Goal: Task Accomplishment & Management: Complete application form

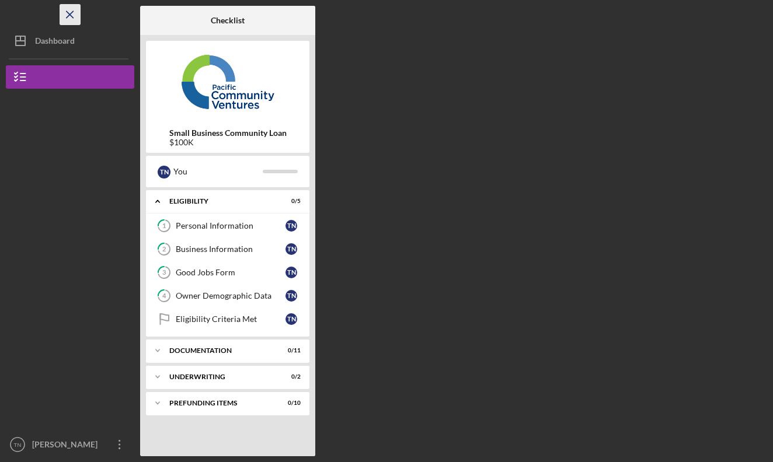
click at [76, 17] on icon "Icon/Menu Close" at bounding box center [70, 15] width 26 height 26
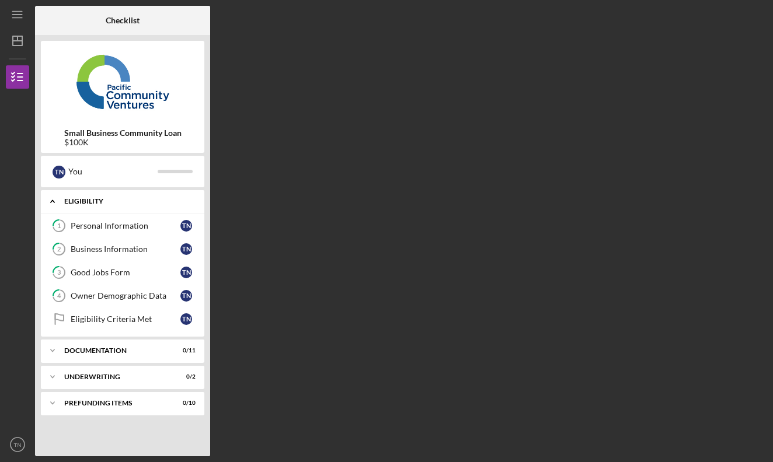
click at [94, 198] on div "Eligibility" at bounding box center [126, 201] width 125 height 7
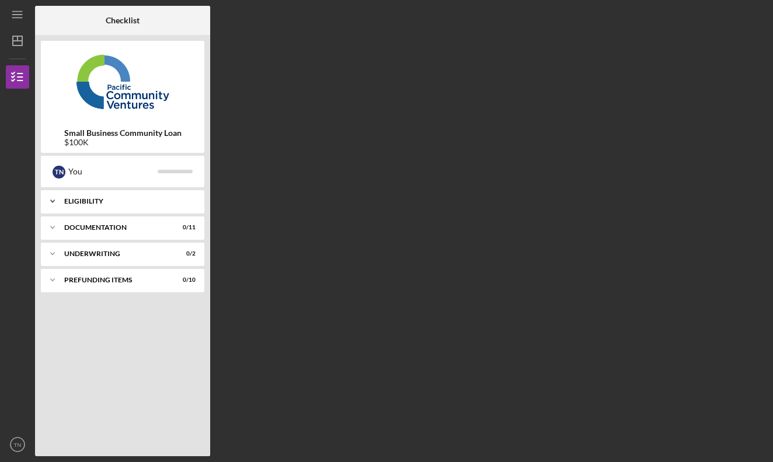
click at [94, 198] on div "Eligibility" at bounding box center [126, 201] width 125 height 7
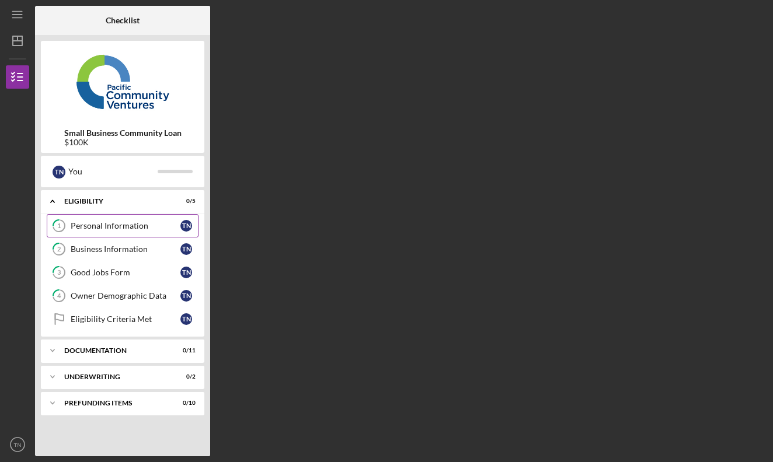
click at [104, 229] on div "Personal Information" at bounding box center [126, 225] width 110 height 9
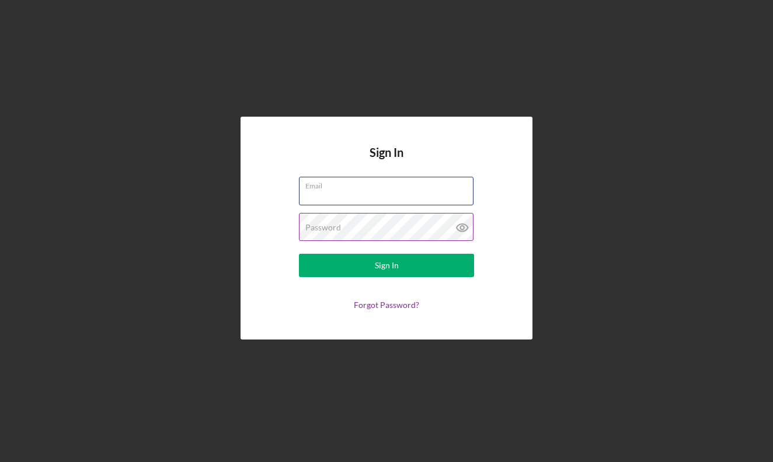
type input "[EMAIL_ADDRESS][DOMAIN_NAME]"
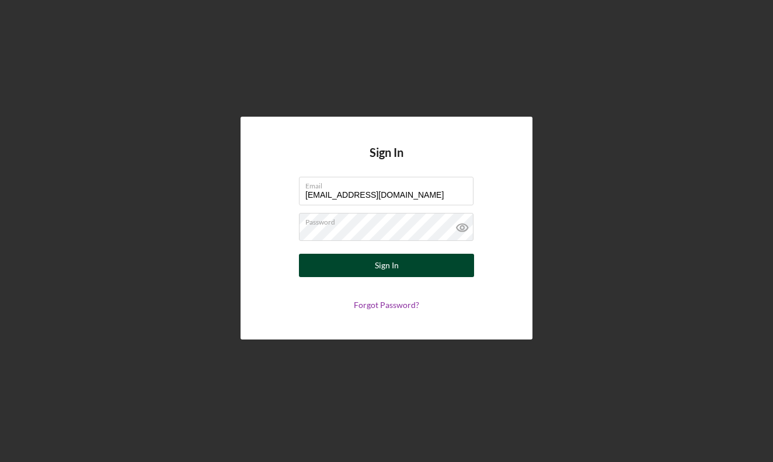
click at [413, 270] on button "Sign In" at bounding box center [386, 265] width 175 height 23
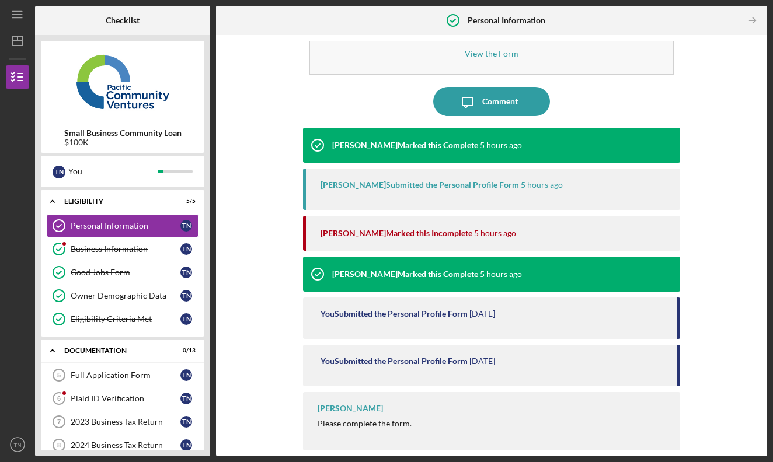
scroll to position [50, 0]
click at [144, 378] on div "Full Application Form" at bounding box center [126, 375] width 110 height 9
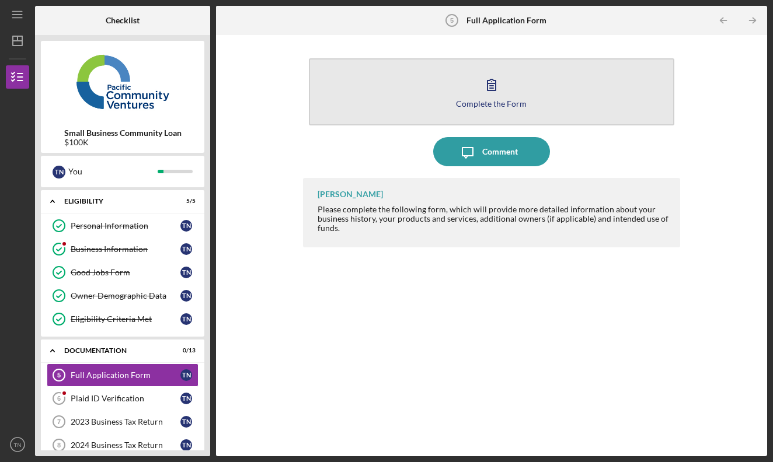
click at [452, 106] on button "Complete the Form Form" at bounding box center [492, 91] width 366 height 67
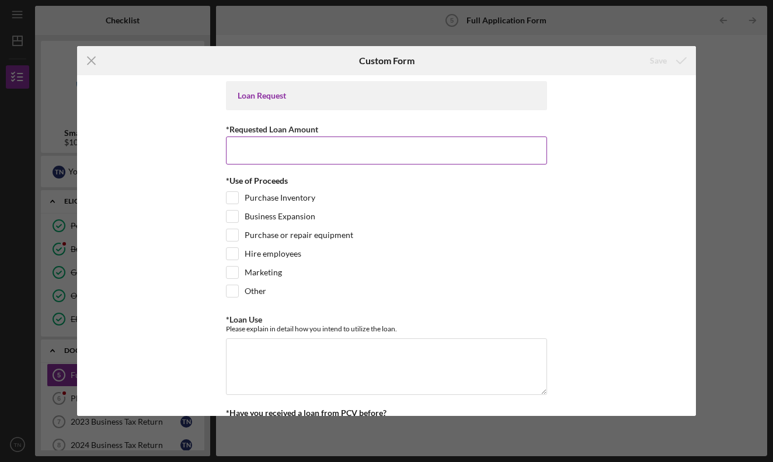
click at [329, 155] on input "*Requested Loan Amount" at bounding box center [386, 151] width 321 height 28
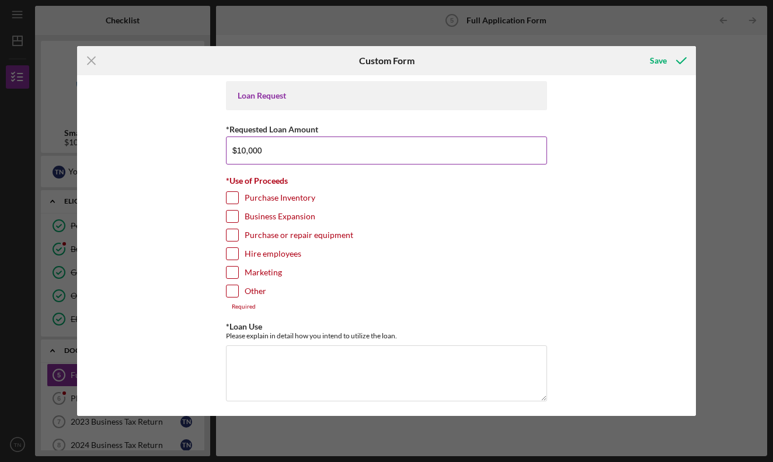
type input "$100,000"
click at [226, 197] on input "Purchase Inventory" at bounding box center [232, 198] width 12 height 12
checkbox input "true"
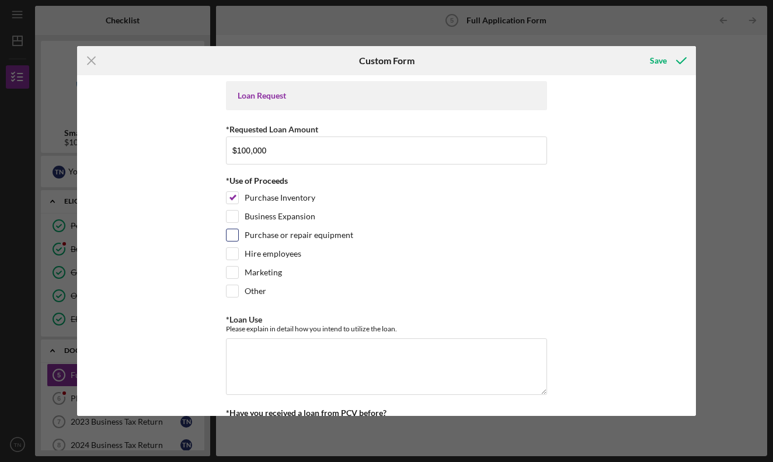
click at [231, 238] on input "Purchase or repair equipment" at bounding box center [232, 235] width 12 height 12
checkbox input "true"
click at [234, 254] on input "Hire employees" at bounding box center [232, 254] width 12 height 12
checkbox input "true"
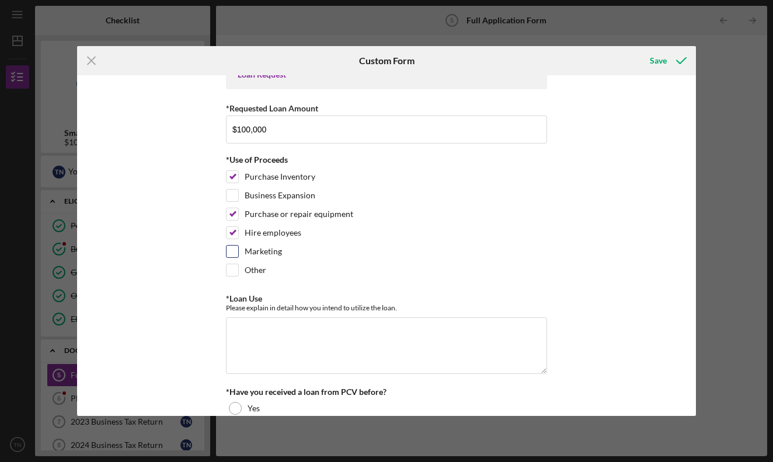
scroll to position [23, 0]
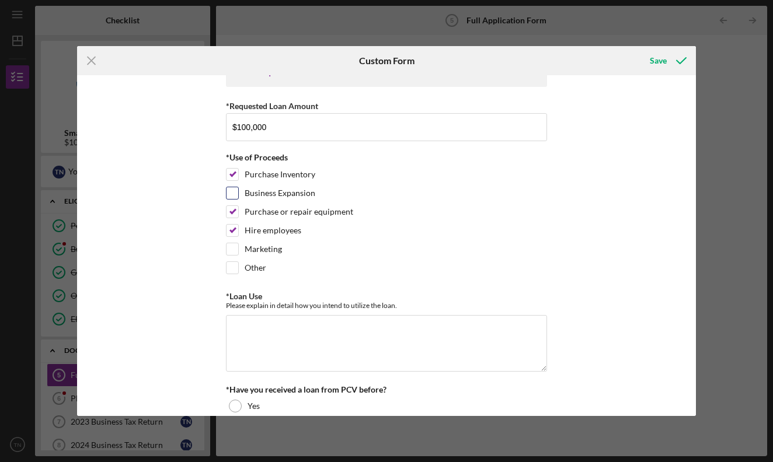
click at [234, 198] on input "Business Expansion" at bounding box center [232, 193] width 12 height 12
checkbox input "true"
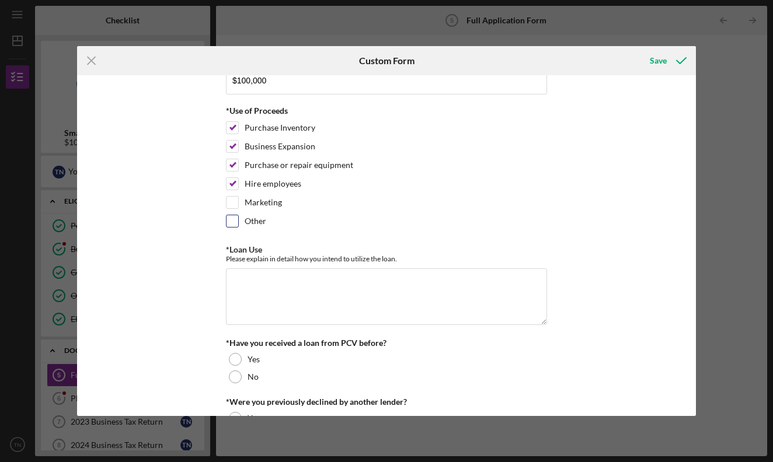
scroll to position [75, 0]
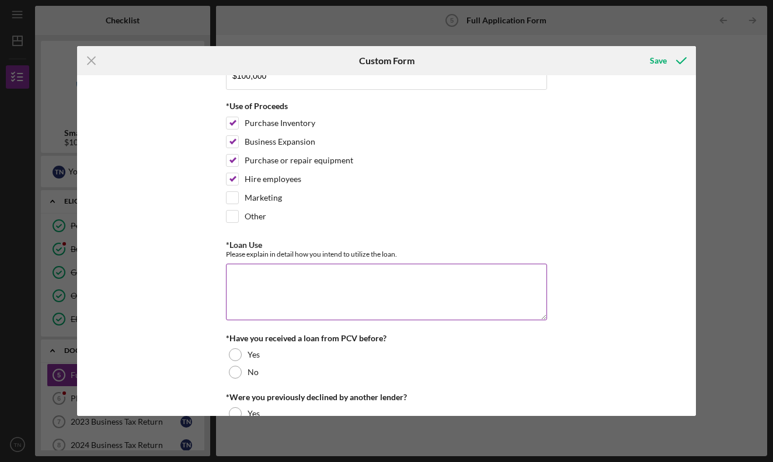
click at [296, 278] on textarea "*Loan Use" at bounding box center [386, 292] width 321 height 56
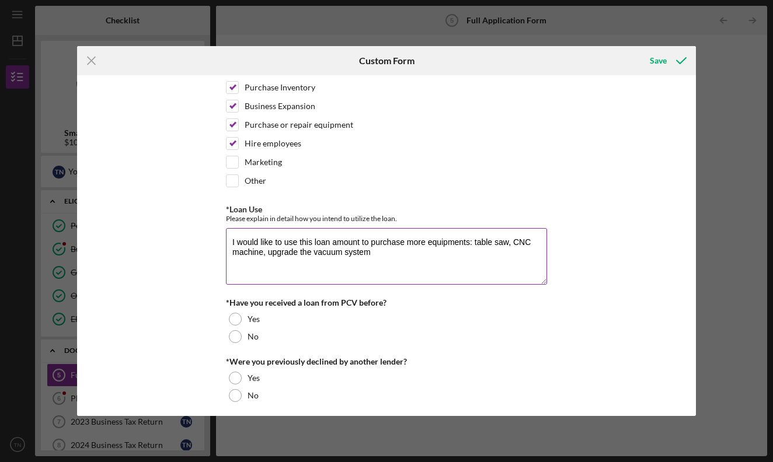
scroll to position [113, 0]
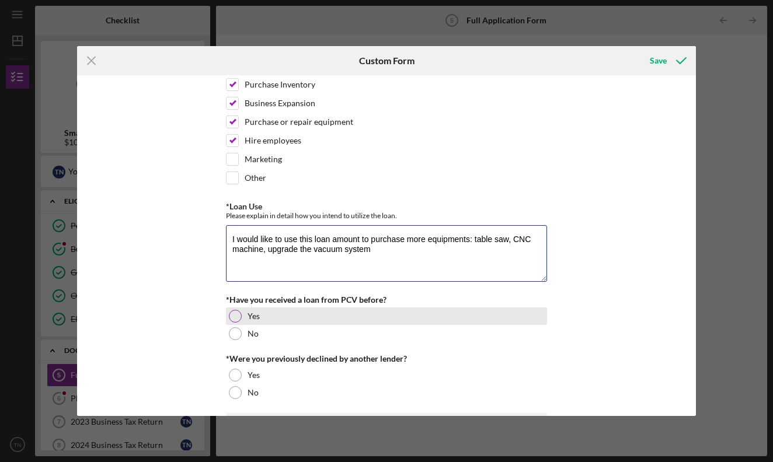
type textarea "I would like to use this loan amount to purchase more equipments: table saw, CN…"
click at [235, 315] on div at bounding box center [235, 316] width 13 height 13
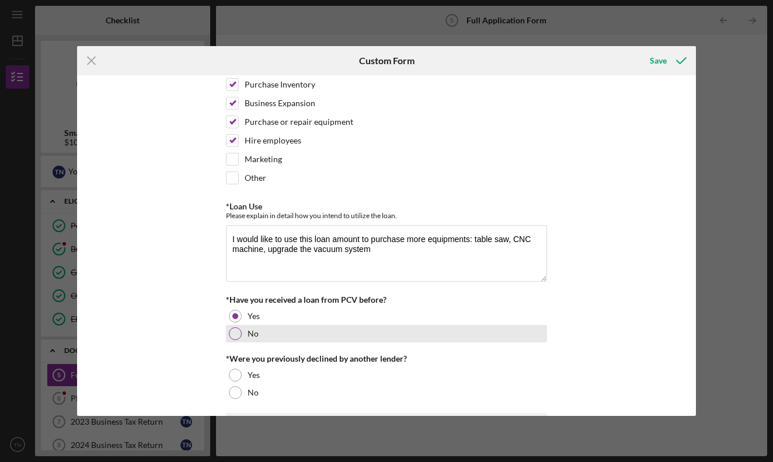
scroll to position [132, 0]
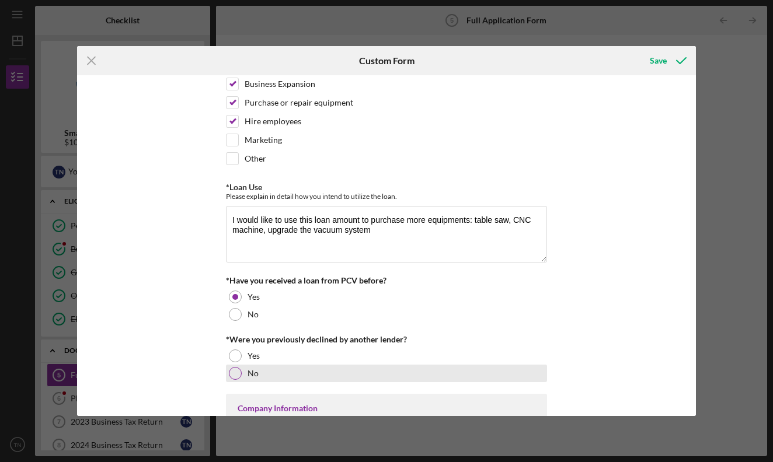
click at [232, 374] on div at bounding box center [235, 373] width 13 height 13
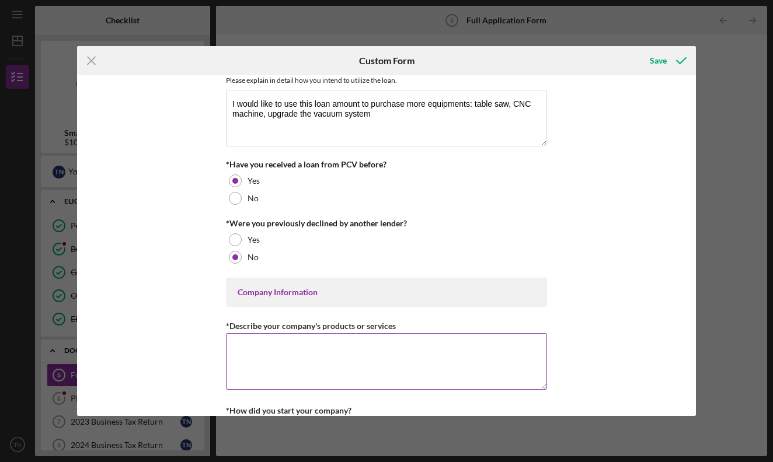
scroll to position [254, 0]
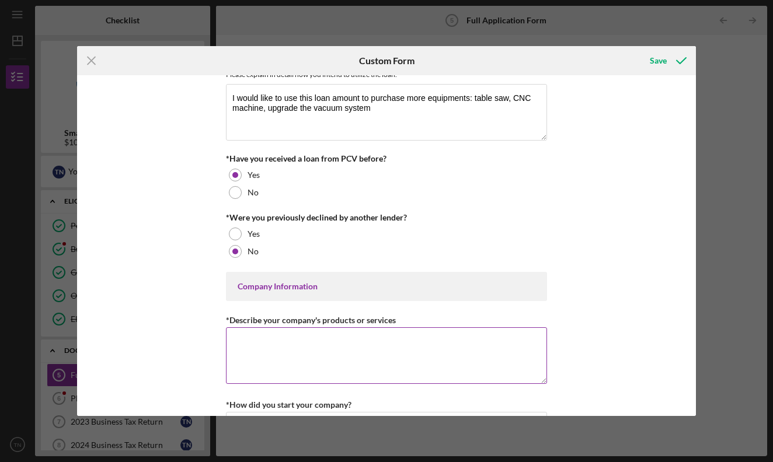
click at [247, 358] on textarea "*Describe your company's products or services" at bounding box center [386, 355] width 321 height 56
type textarea "I"
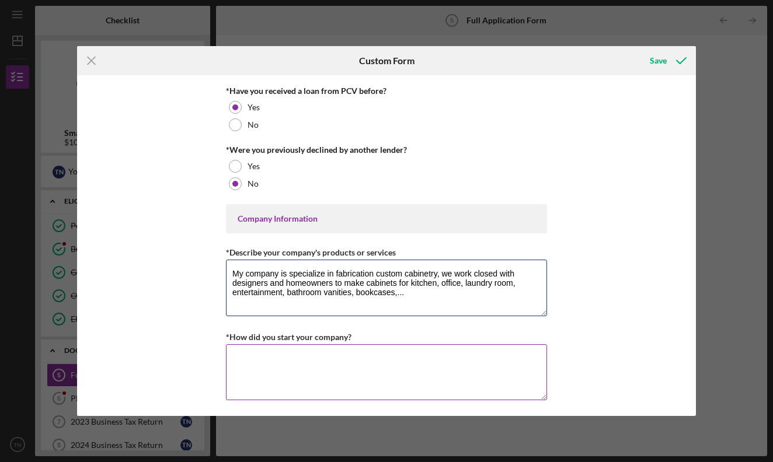
scroll to position [325, 0]
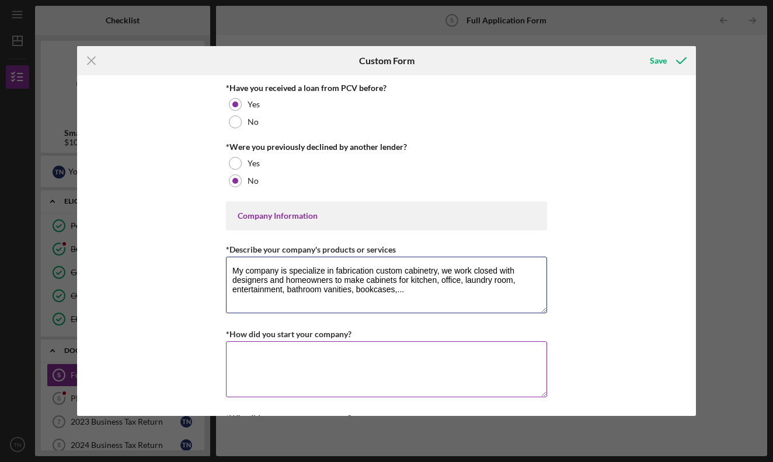
type textarea "My company is specialize in fabrication custom cabinetry, we work closed with d…"
click at [262, 370] on textarea "*How did you start your company?" at bounding box center [386, 369] width 321 height 56
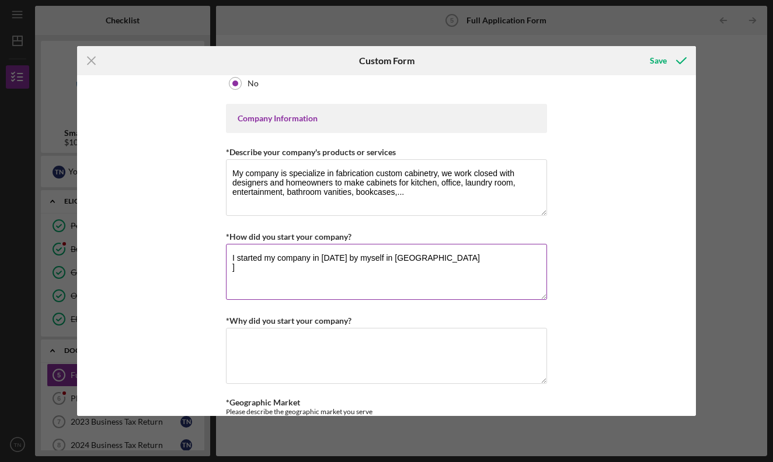
scroll to position [427, 0]
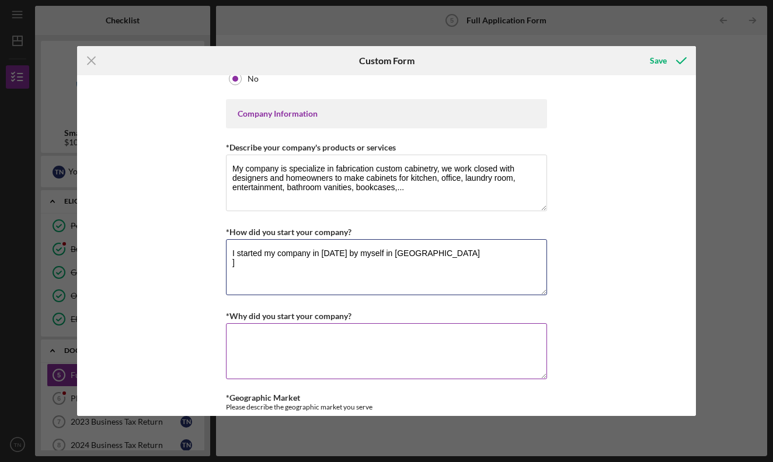
type textarea "I started my company in [DATE] by myself in [GEOGRAPHIC_DATA] ]"
click at [274, 363] on textarea "*Why did you start your company?" at bounding box center [386, 351] width 321 height 56
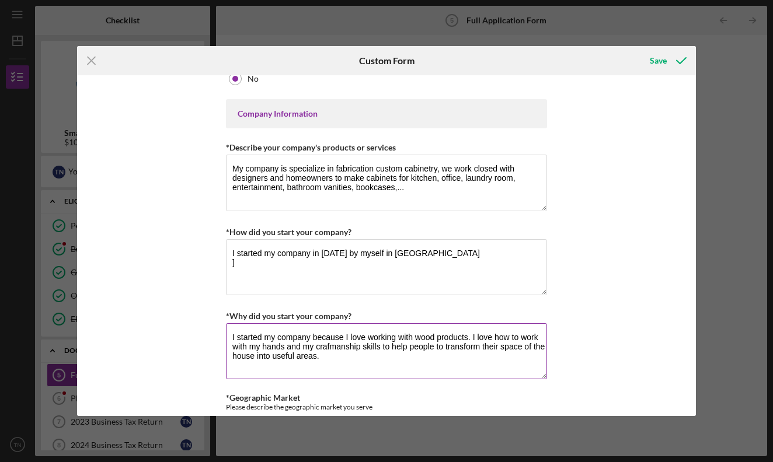
click at [340, 344] on textarea "I started my company because I love working with wood products. I love how to w…" at bounding box center [386, 351] width 321 height 56
click at [342, 351] on textarea "I started my company because I love working with wood products. I love how to w…" at bounding box center [386, 351] width 321 height 56
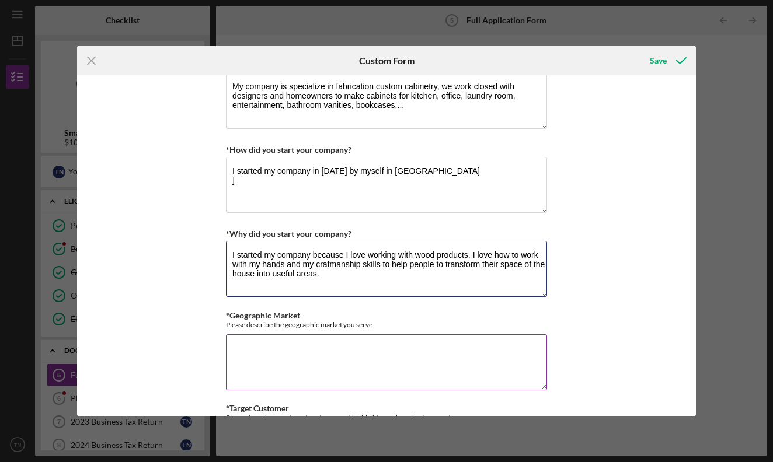
scroll to position [505, 0]
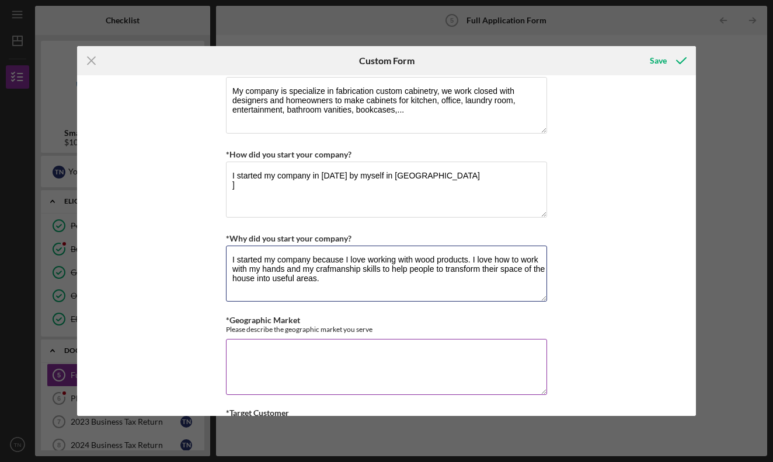
type textarea "I started my company because I love working with wood products. I love how to w…"
click at [347, 348] on textarea "*Geographic Market" at bounding box center [386, 367] width 321 height 56
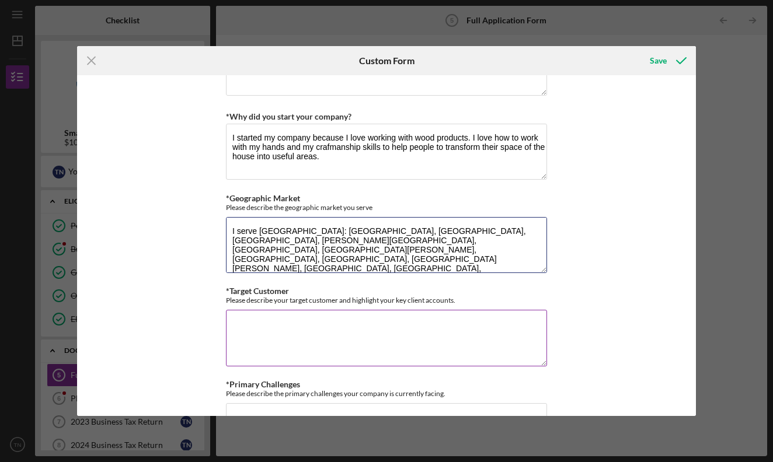
scroll to position [624, 0]
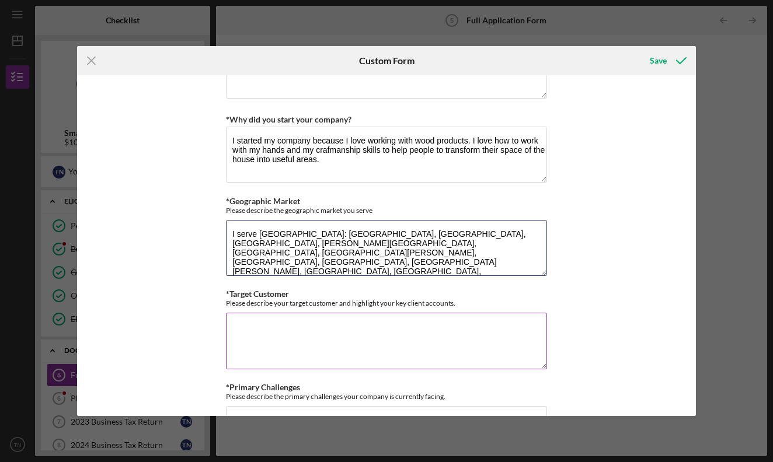
type textarea "I serve [GEOGRAPHIC_DATA]: [GEOGRAPHIC_DATA], [GEOGRAPHIC_DATA], [GEOGRAPHIC_DA…"
click at [338, 338] on textarea "*Target Customer" at bounding box center [386, 341] width 321 height 56
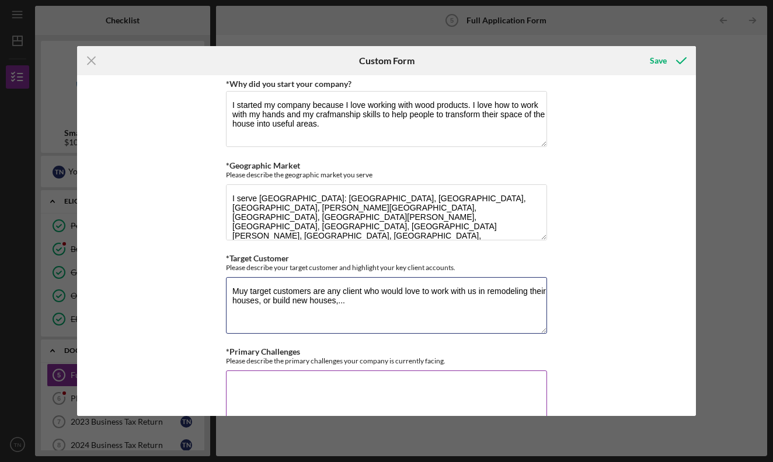
scroll to position [671, 0]
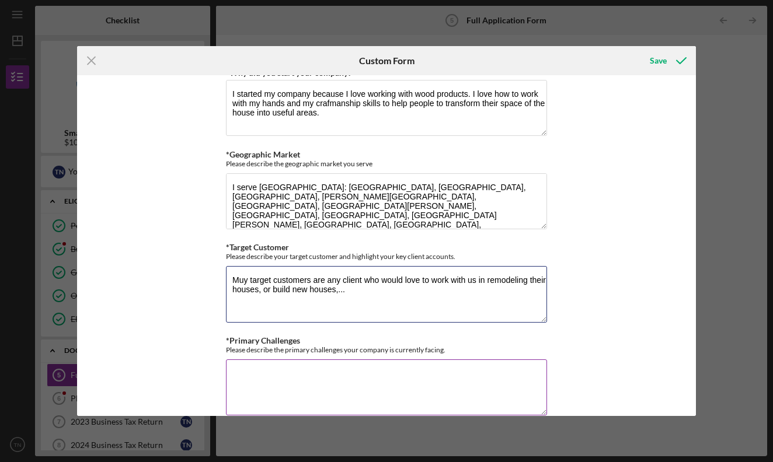
type textarea "Muy target customers are any client who would love to work with us in remodelin…"
click at [343, 389] on textarea "*Primary Challenges" at bounding box center [386, 388] width 321 height 56
type textarea "T"
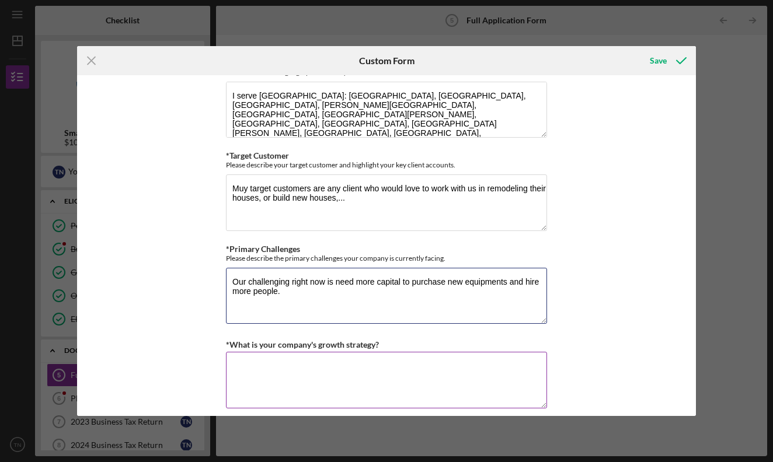
scroll to position [777, 0]
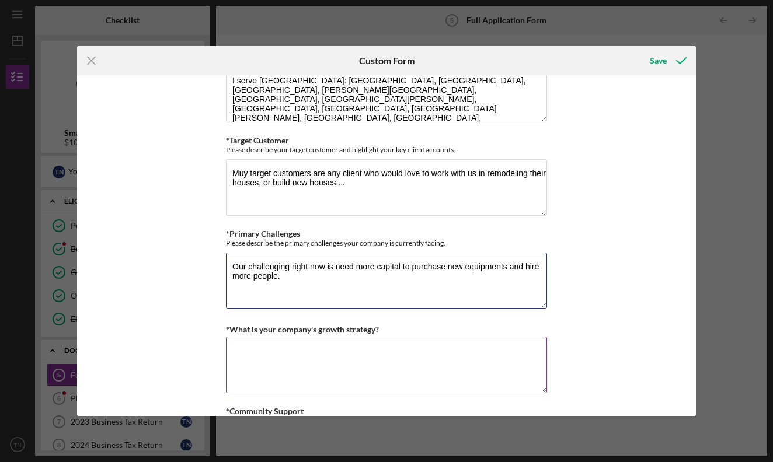
type textarea "Our challenging right now is need more capital to purchase new equipments and h…"
click at [354, 362] on textarea "*What is your company's growth strategy?" at bounding box center [386, 365] width 321 height 56
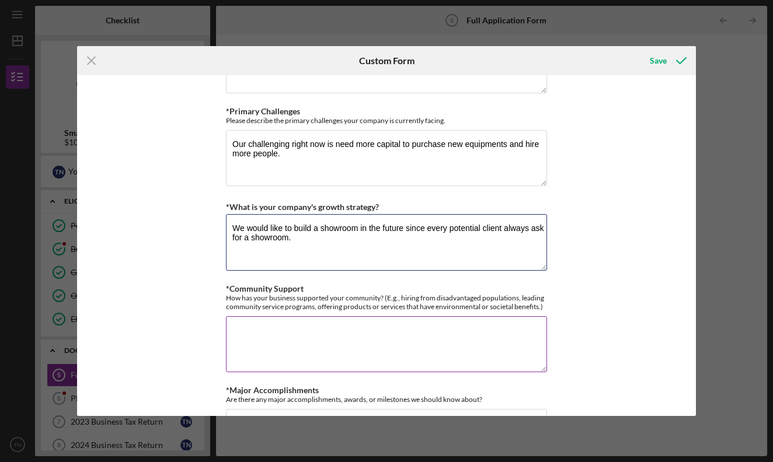
scroll to position [908, 0]
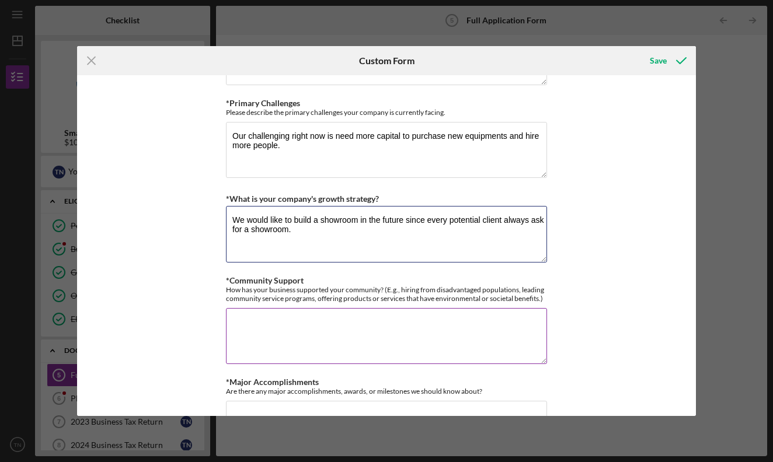
type textarea "We would like to build a showroom in the future since every potential client al…"
click at [348, 339] on textarea "*Community Support" at bounding box center [386, 336] width 321 height 56
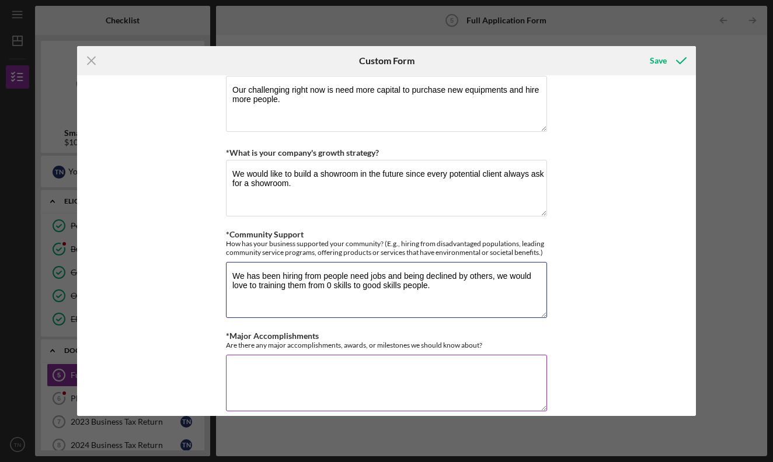
scroll to position [957, 0]
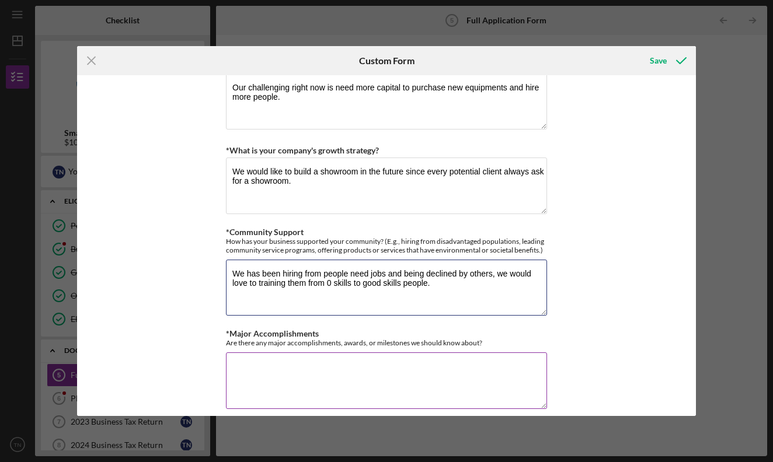
type textarea "We has been hiring from people need jobs and being declined by others, we would…"
click at [335, 377] on textarea "*Major Accomplishments" at bounding box center [386, 381] width 321 height 56
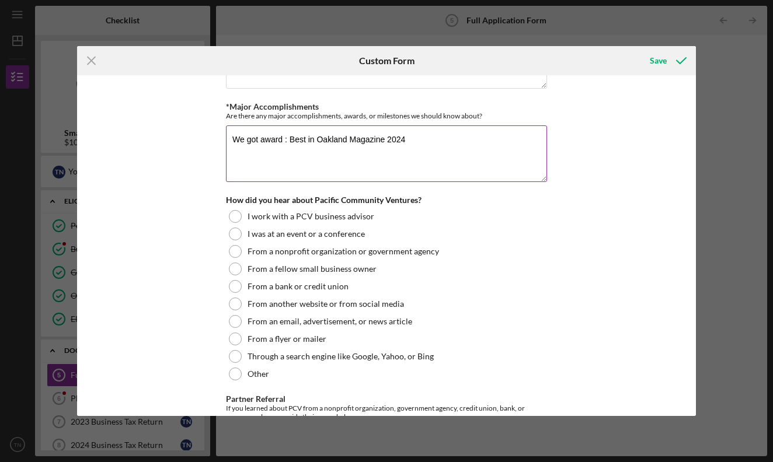
scroll to position [1218, 0]
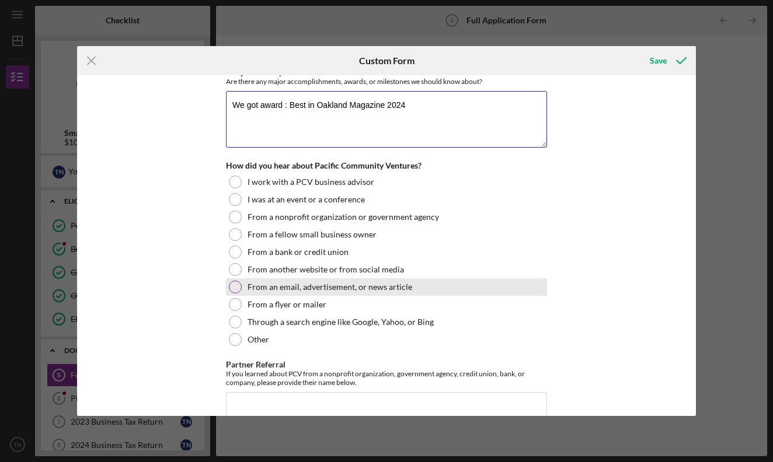
type textarea "We got award : Best in Oakland Magazine 2024"
click at [235, 281] on div at bounding box center [235, 287] width 13 height 13
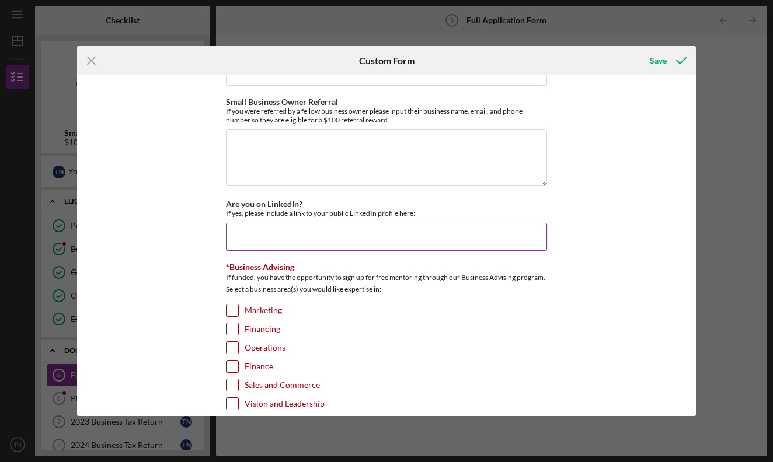
scroll to position [1558, 0]
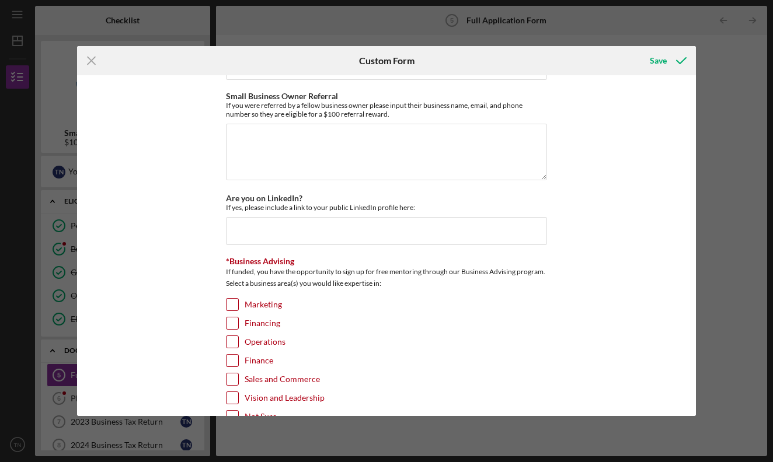
click at [229, 306] on input "Marketing" at bounding box center [232, 305] width 12 height 12
checkbox input "true"
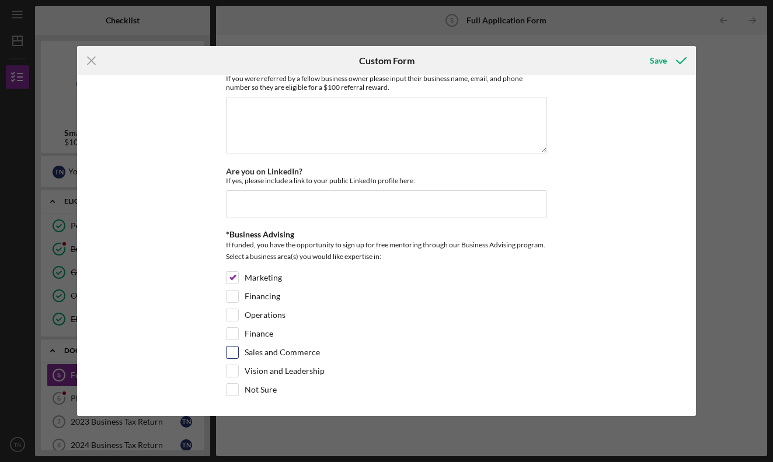
scroll to position [1585, 0]
click at [231, 292] on input "Financing" at bounding box center [232, 297] width 12 height 12
checkbox input "true"
click at [231, 317] on input "Operations" at bounding box center [232, 316] width 12 height 12
checkbox input "true"
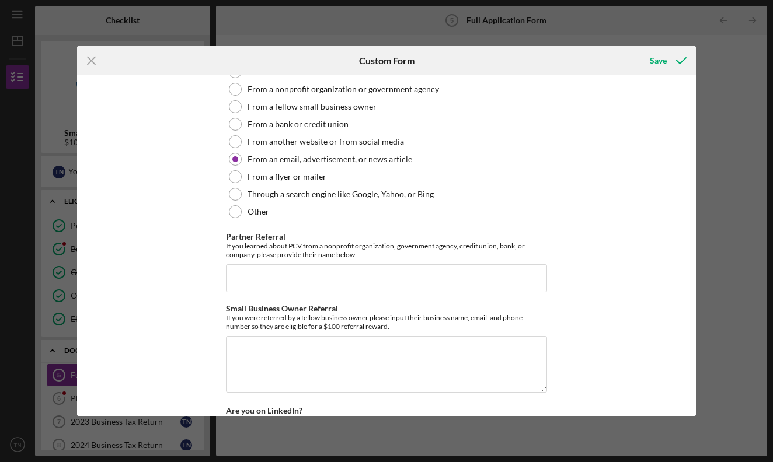
scroll to position [1311, 0]
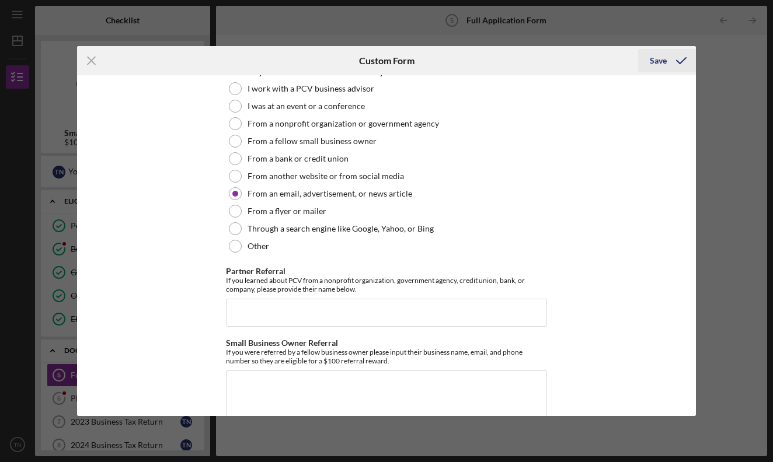
click at [658, 60] on div "Save" at bounding box center [658, 60] width 17 height 23
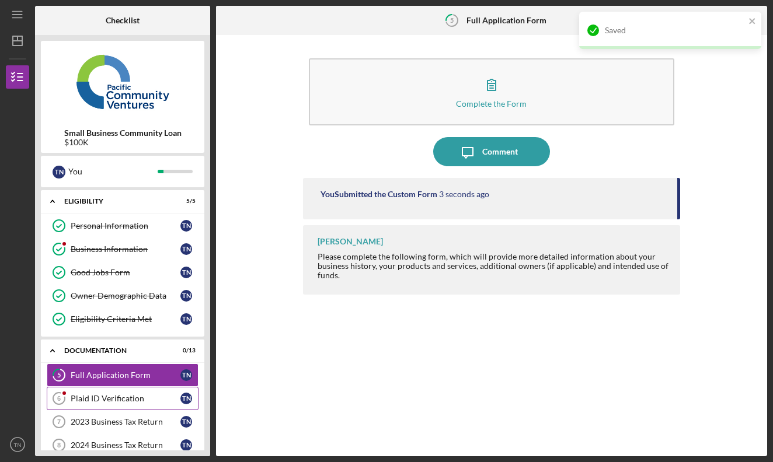
click at [128, 401] on div "Plaid ID Verification" at bounding box center [126, 398] width 110 height 9
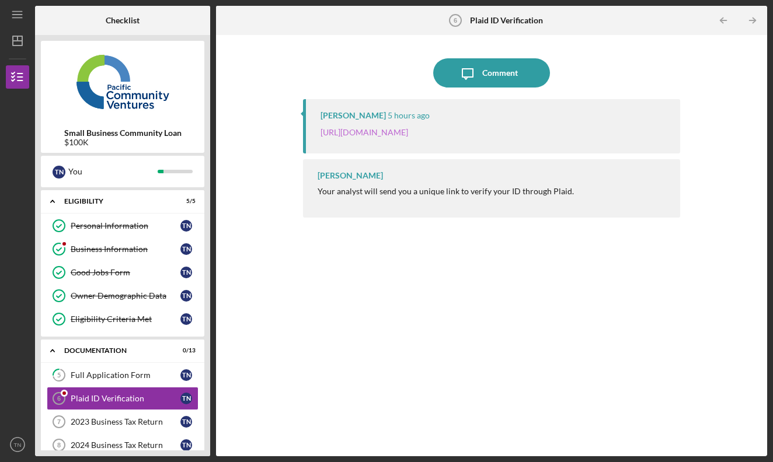
click at [408, 131] on link "[URL][DOMAIN_NAME]" at bounding box center [364, 132] width 88 height 10
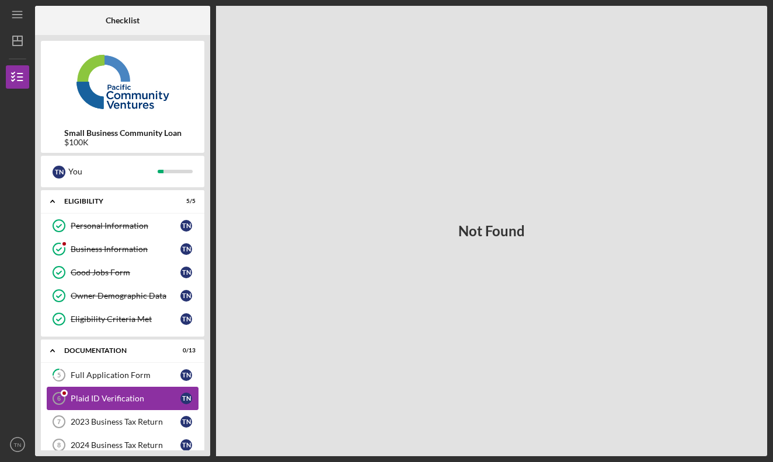
click at [137, 397] on div "Plaid ID Verification" at bounding box center [126, 398] width 110 height 9
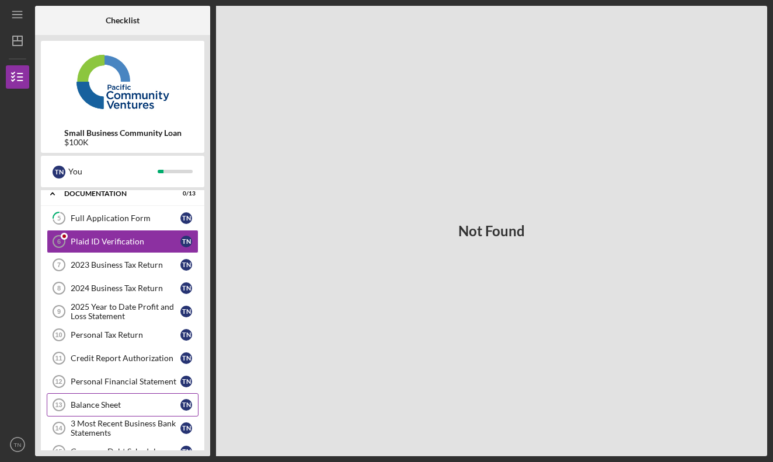
scroll to position [110, 0]
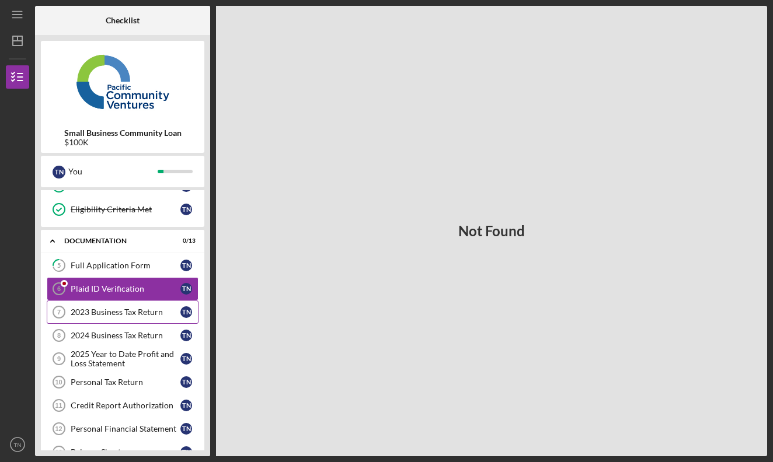
click at [148, 318] on link "2023 Business Tax Return 7 2023 Business Tax Return T N" at bounding box center [123, 312] width 152 height 23
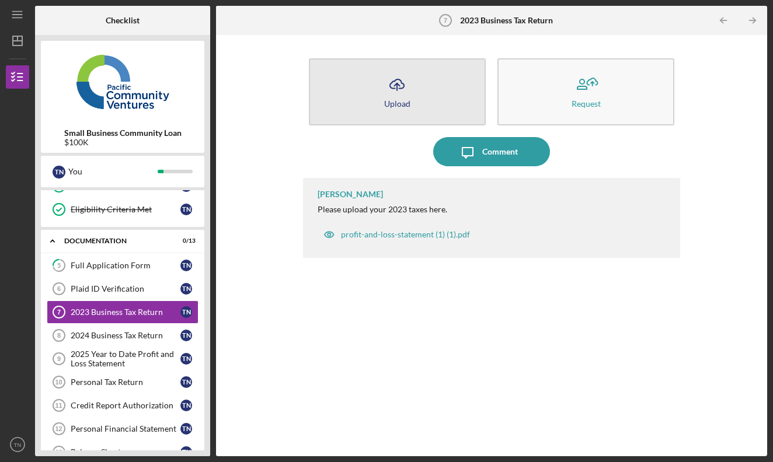
click at [431, 96] on button "Icon/Upload Upload" at bounding box center [397, 91] width 177 height 67
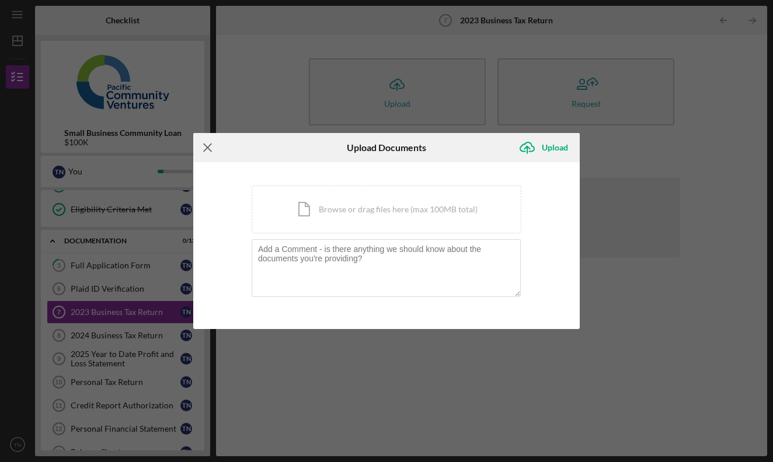
click at [211, 144] on icon "Icon/Menu Close" at bounding box center [207, 147] width 29 height 29
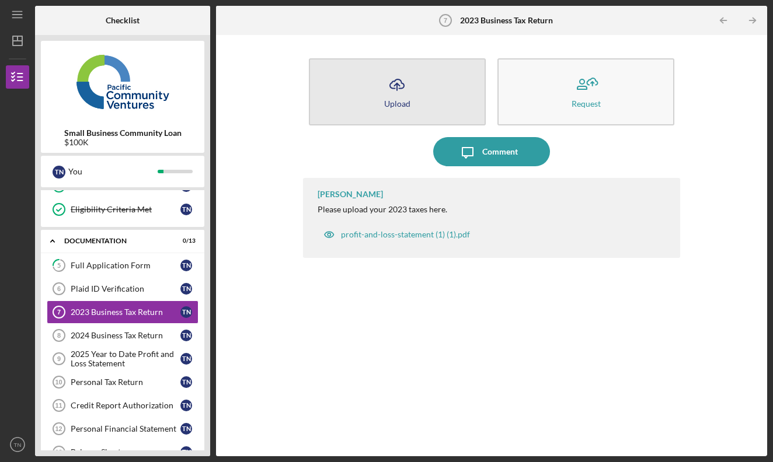
click at [411, 103] on button "Icon/Upload Upload" at bounding box center [397, 91] width 177 height 67
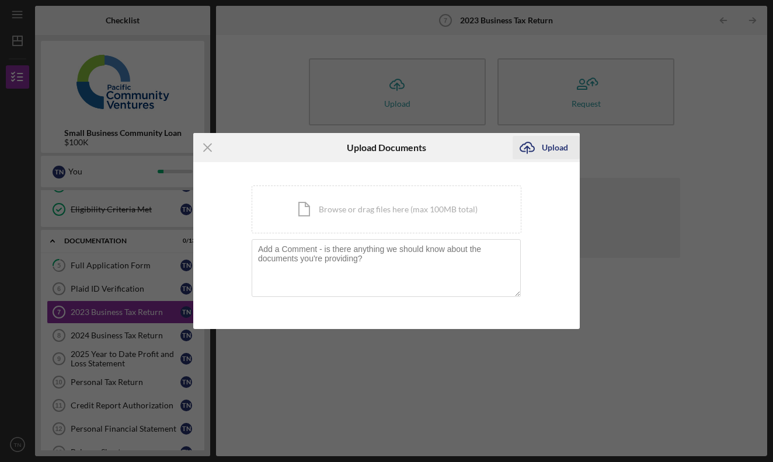
click at [563, 150] on div "Upload" at bounding box center [555, 147] width 26 height 23
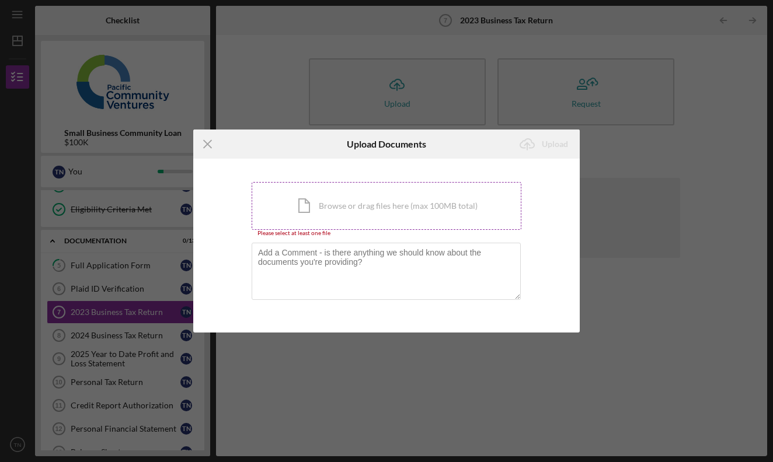
click at [381, 208] on div "Icon/Document Browse or drag files here (max 100MB total) Tap to choose files o…" at bounding box center [387, 206] width 270 height 48
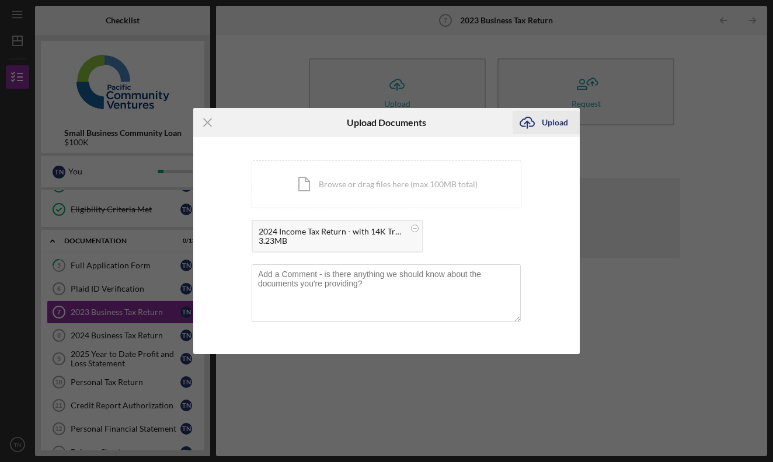
click at [557, 127] on div "Upload" at bounding box center [555, 122] width 26 height 23
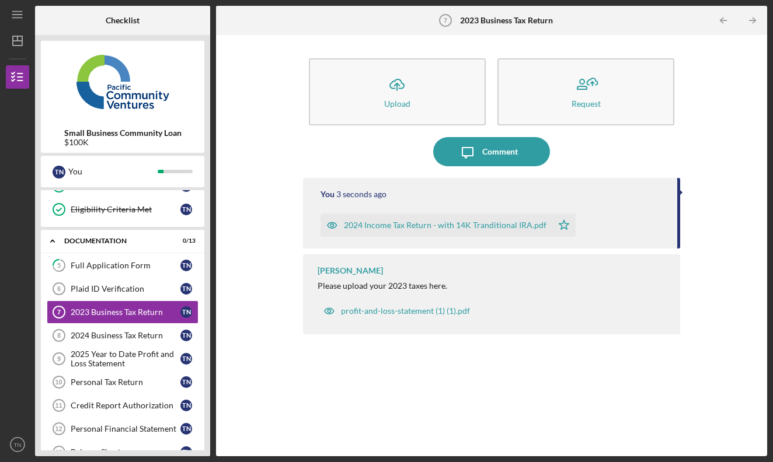
click at [521, 224] on div "2024 Income Tax Return - with 14K Tranditional IRA.pdf" at bounding box center [445, 225] width 203 height 9
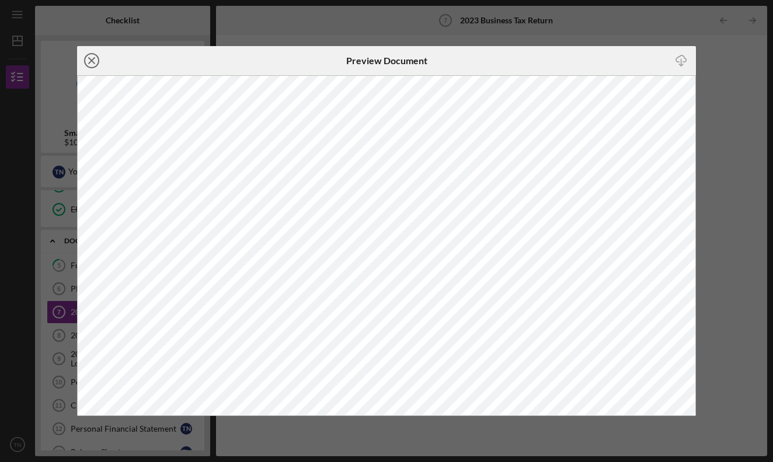
click at [95, 63] on icon "Icon/Close" at bounding box center [91, 60] width 29 height 29
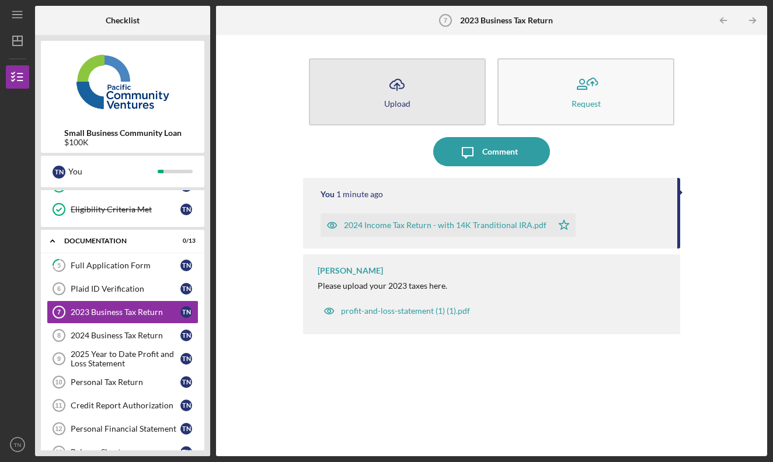
click at [425, 93] on button "Icon/Upload Upload" at bounding box center [397, 91] width 177 height 67
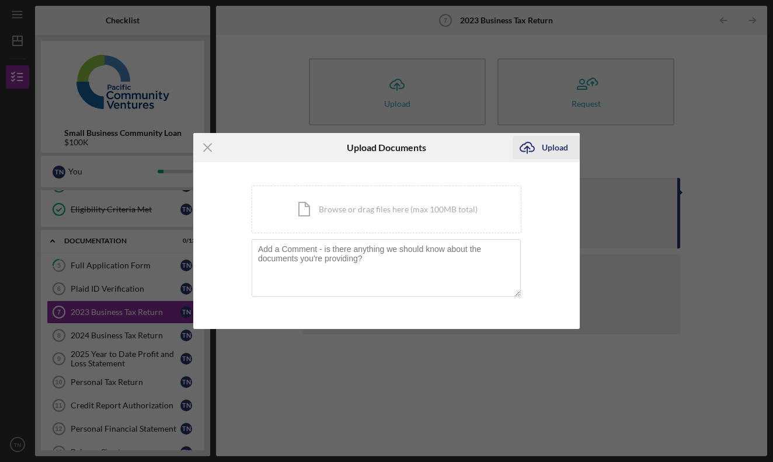
click at [549, 153] on div "Upload" at bounding box center [555, 147] width 26 height 23
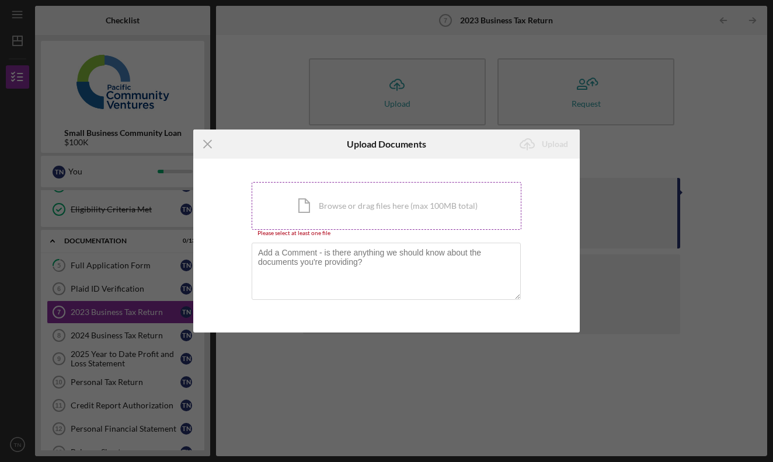
click at [438, 220] on div "Icon/Document Browse or drag files here (max 100MB total) Tap to choose files o…" at bounding box center [387, 206] width 270 height 48
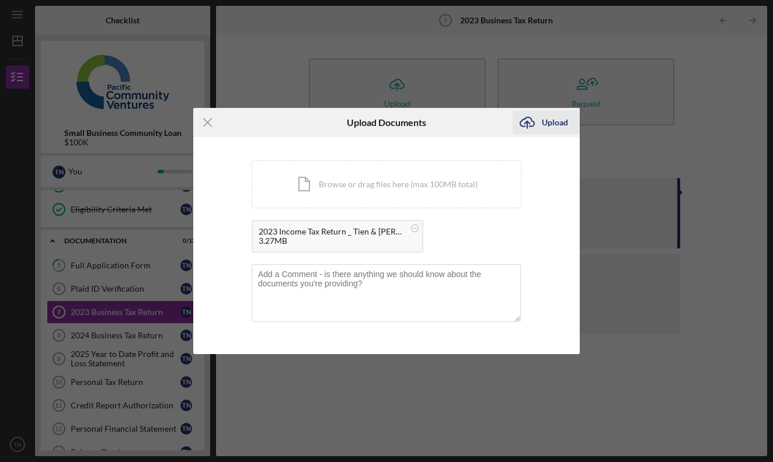
click at [547, 127] on div "Upload" at bounding box center [555, 122] width 26 height 23
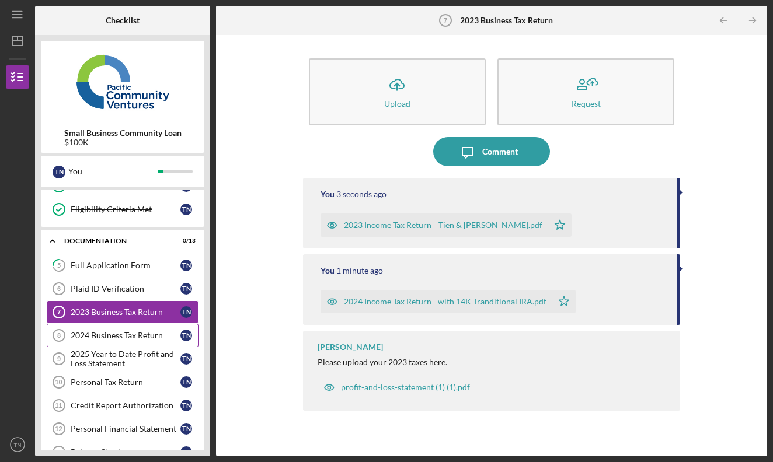
click at [137, 335] on div "2024 Business Tax Return" at bounding box center [126, 335] width 110 height 9
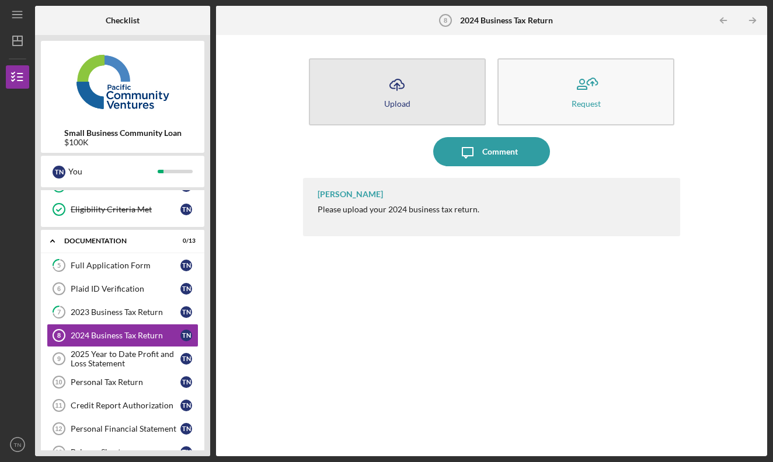
click at [380, 100] on button "Icon/Upload Upload" at bounding box center [397, 91] width 177 height 67
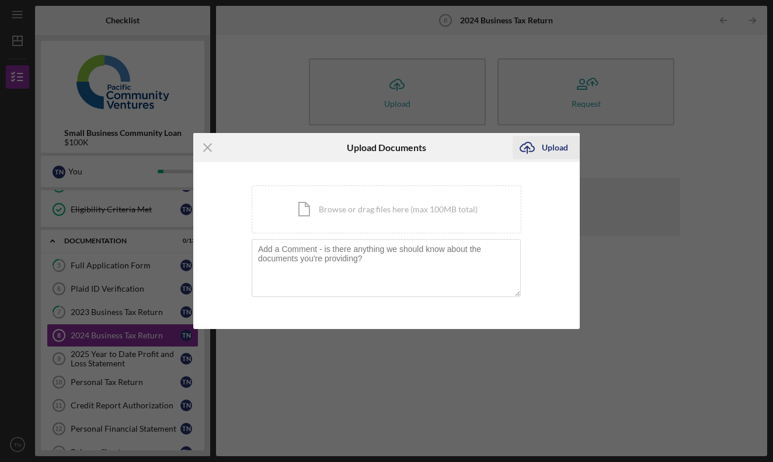
click at [550, 147] on div "Upload" at bounding box center [555, 147] width 26 height 23
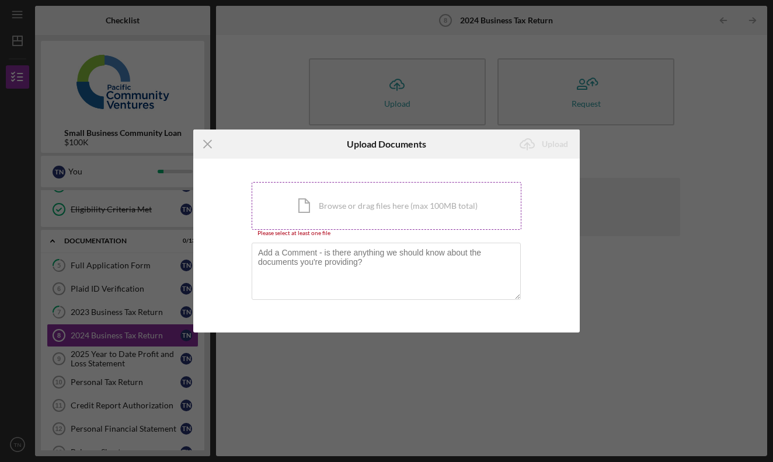
click at [411, 202] on div "Icon/Document Browse or drag files here (max 100MB total) Tap to choose files o…" at bounding box center [387, 206] width 270 height 48
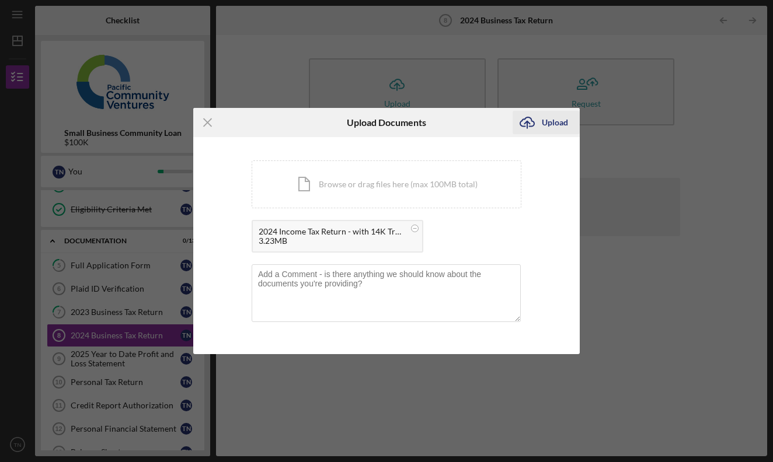
click at [543, 124] on div "Upload" at bounding box center [555, 122] width 26 height 23
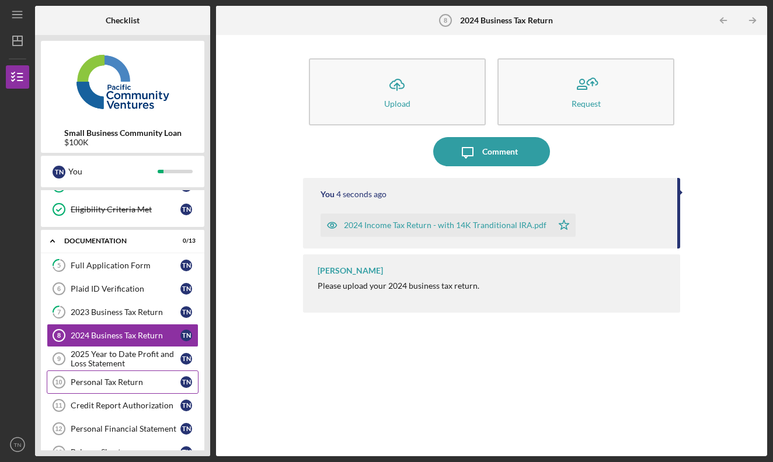
click at [141, 382] on div "Personal Tax Return" at bounding box center [126, 382] width 110 height 9
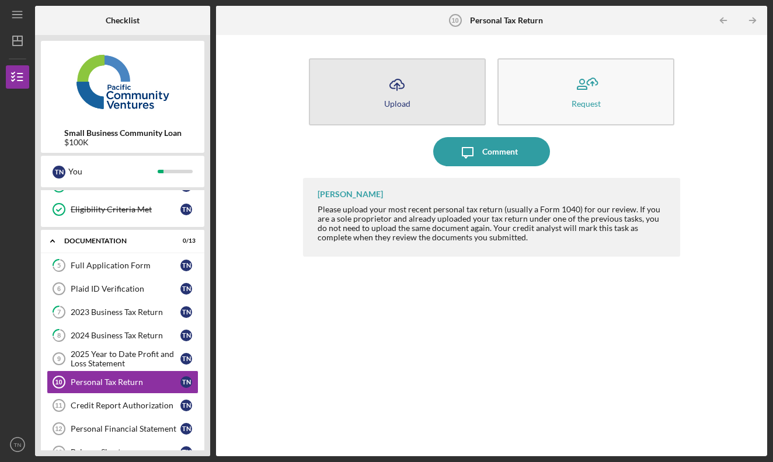
click at [407, 79] on icon "Icon/Upload" at bounding box center [396, 84] width 29 height 29
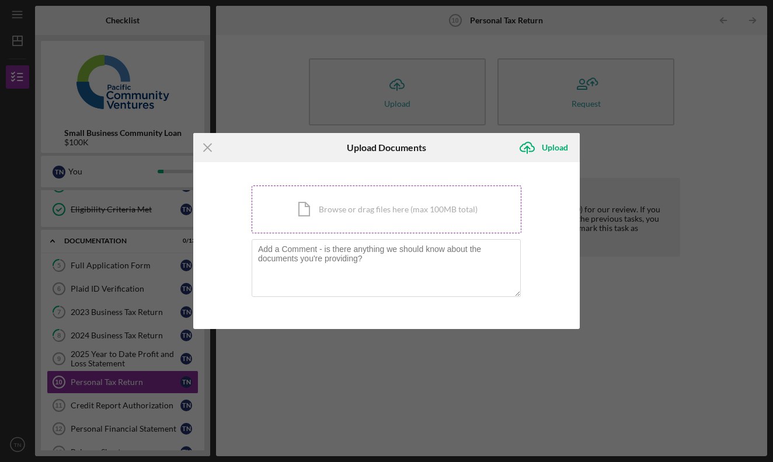
click at [432, 214] on div "Icon/Document Browse or drag files here (max 100MB total) Tap to choose files o…" at bounding box center [387, 210] width 270 height 48
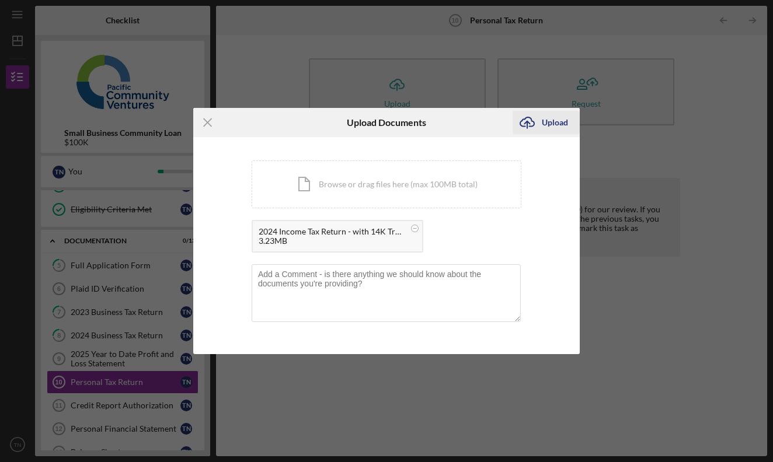
click at [564, 128] on div "Upload" at bounding box center [555, 122] width 26 height 23
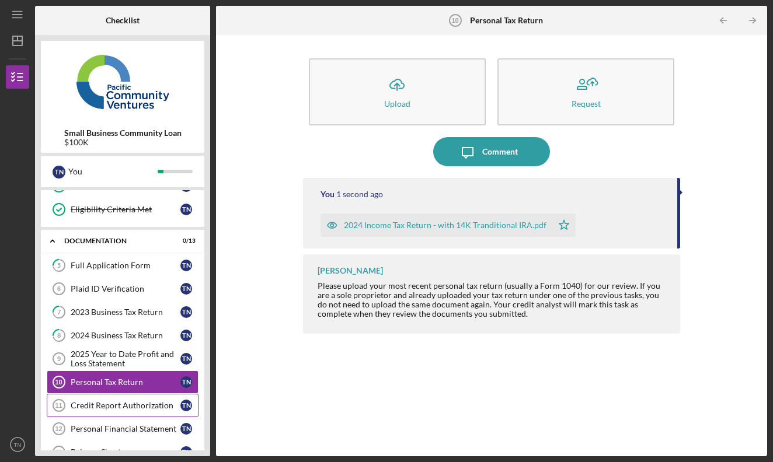
click at [154, 403] on div "Credit Report Authorization" at bounding box center [126, 405] width 110 height 9
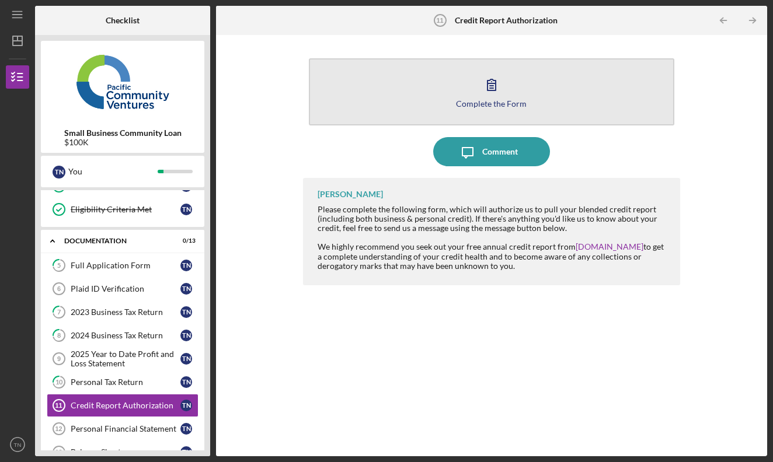
click at [431, 98] on button "Complete the Form Form" at bounding box center [492, 91] width 366 height 67
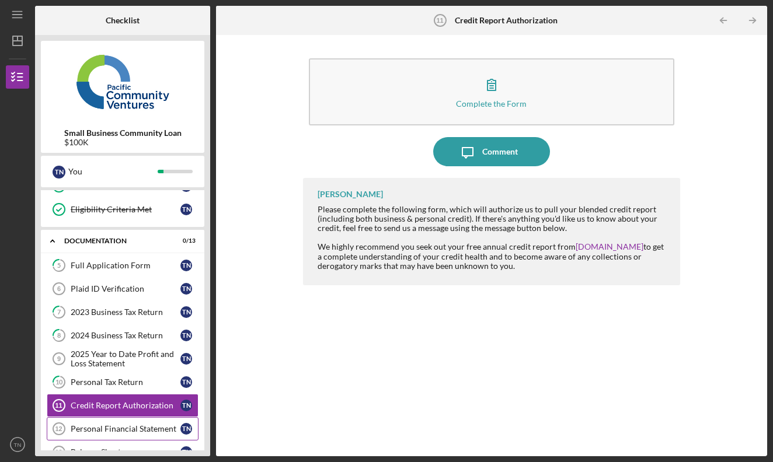
click at [137, 428] on div "Personal Financial Statement" at bounding box center [126, 428] width 110 height 9
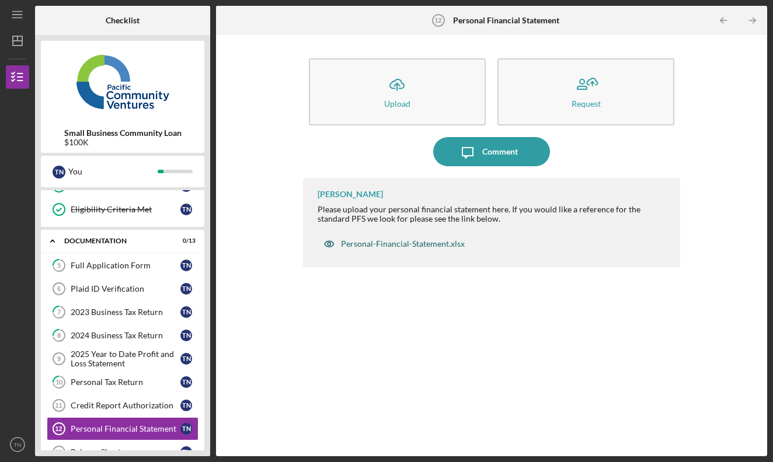
click at [445, 245] on div "Personal-Financial-Statement.xlsx" at bounding box center [403, 243] width 124 height 9
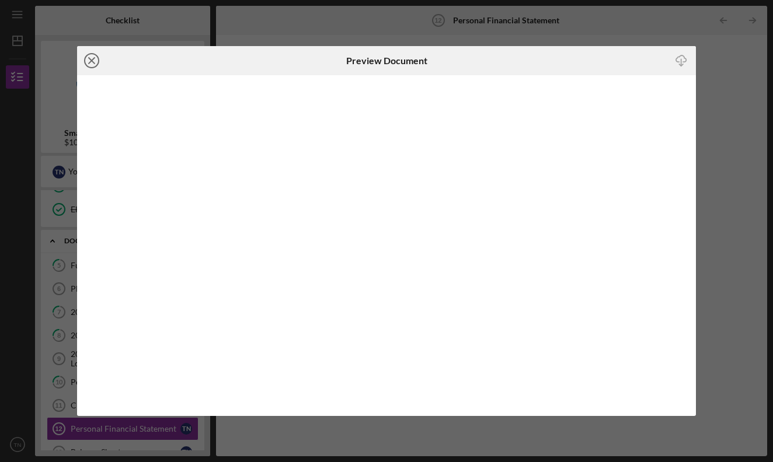
click at [93, 61] on icon "Icon/Close" at bounding box center [91, 60] width 29 height 29
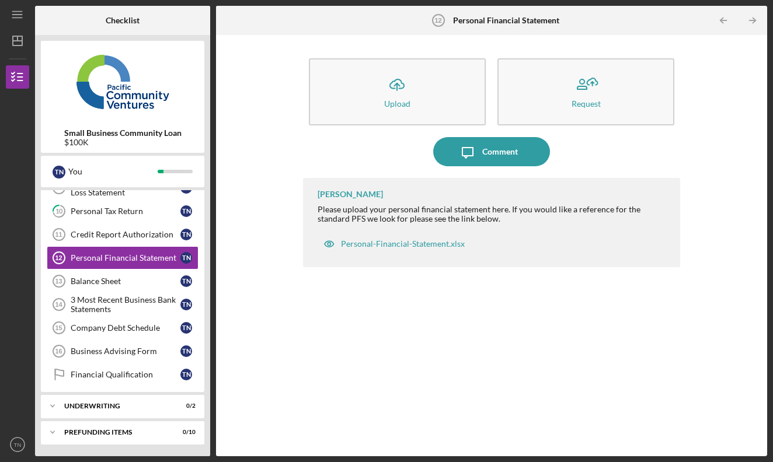
scroll to position [281, 0]
click at [127, 371] on div "Financial Qualification" at bounding box center [126, 374] width 110 height 9
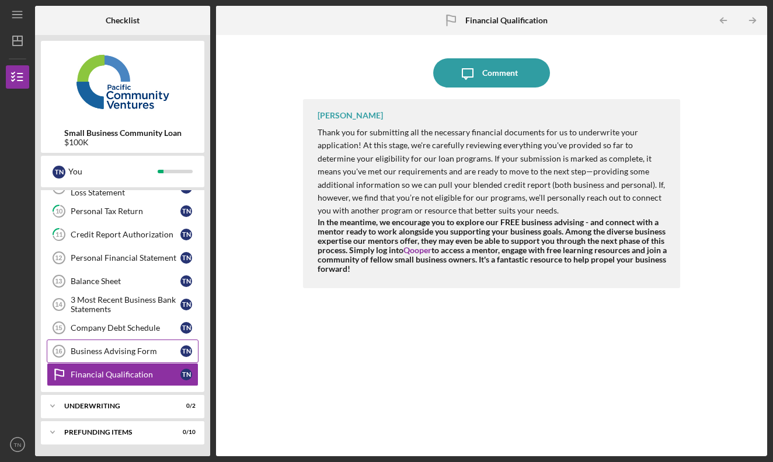
click at [130, 353] on div "Business Advising Form" at bounding box center [126, 351] width 110 height 9
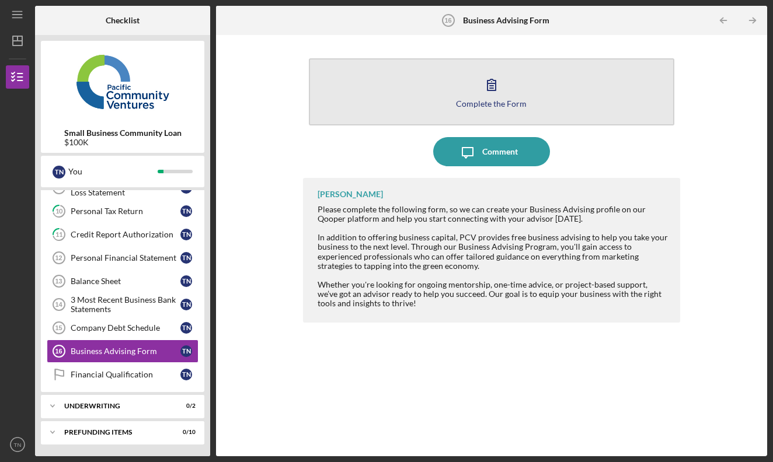
click at [402, 102] on button "Complete the Form Form" at bounding box center [492, 91] width 366 height 67
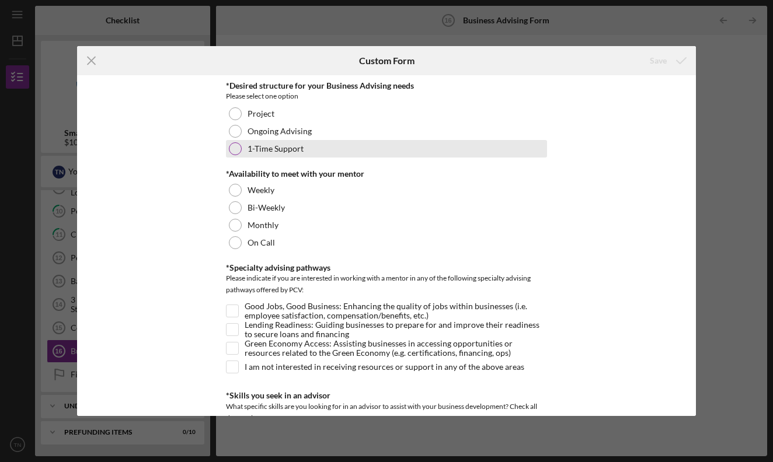
click at [236, 149] on div at bounding box center [235, 148] width 13 height 13
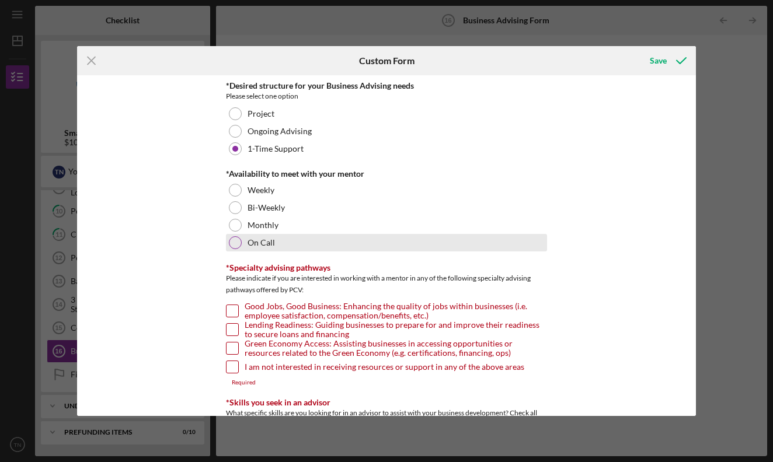
click at [236, 241] on div at bounding box center [235, 242] width 13 height 13
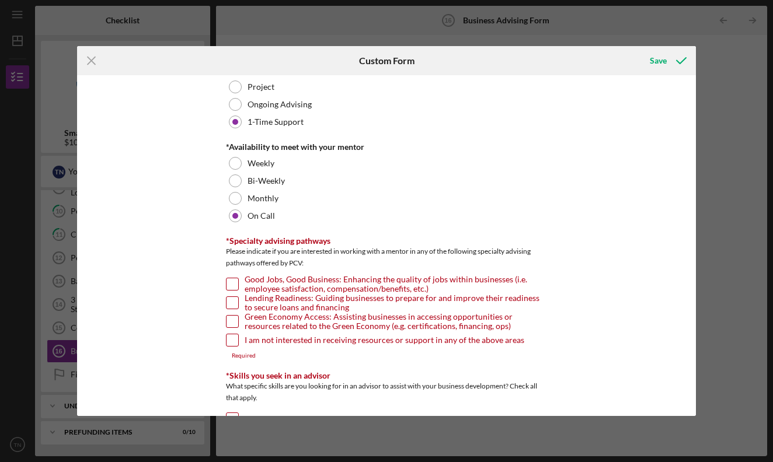
click at [231, 320] on input "Green Economy Access: Assisting businesses in accessing opportunities or resour…" at bounding box center [232, 322] width 12 height 12
checkbox input "true"
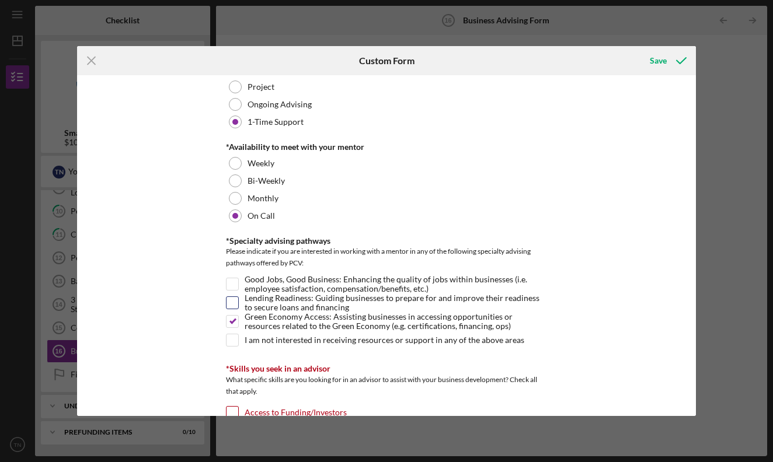
click at [232, 301] on input "Lending Readiness: Guiding businesses to prepare for and improve their readines…" at bounding box center [232, 303] width 12 height 12
checkbox input "true"
click at [232, 287] on input "Good Jobs, Good Business: Enhancing the quality of jobs within businesses (i.e.…" at bounding box center [232, 284] width 12 height 12
checkbox input "true"
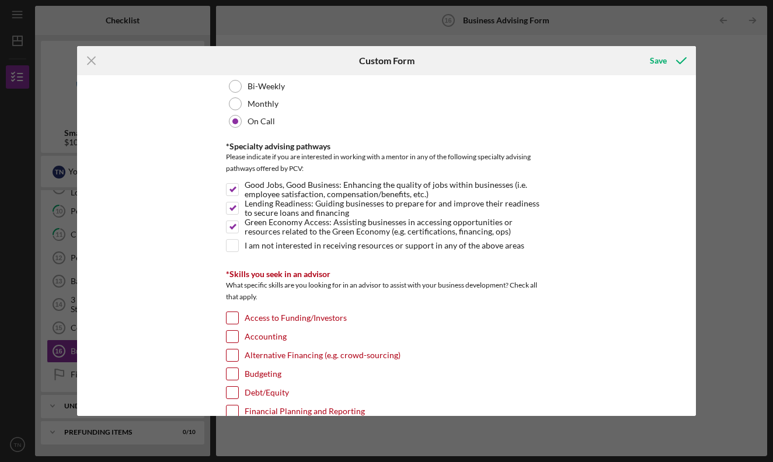
scroll to position [139, 0]
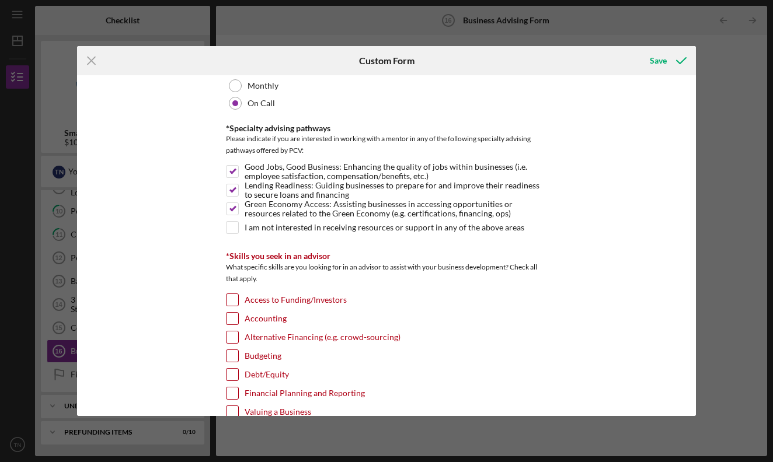
click at [231, 326] on div "Accounting" at bounding box center [386, 321] width 321 height 19
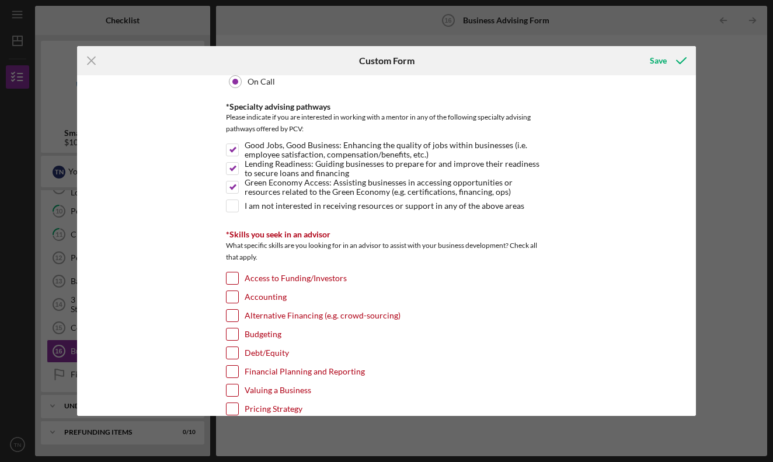
click at [230, 312] on input "Alternative Financing (e.g. crowd-sourcing)" at bounding box center [232, 316] width 12 height 12
checkbox input "true"
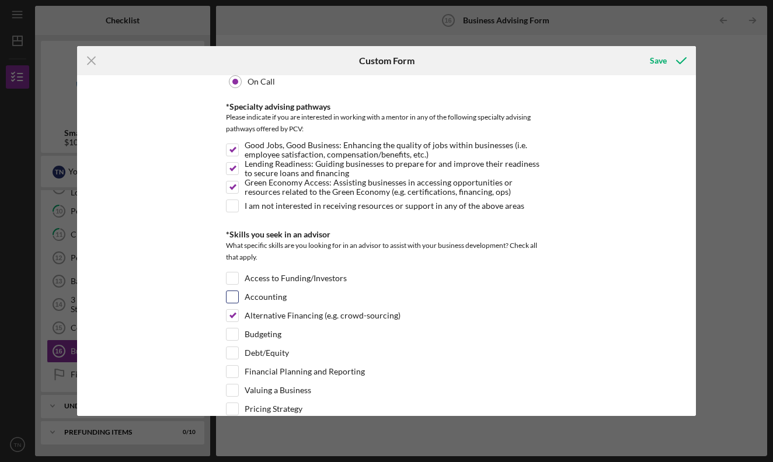
click at [232, 296] on input "Accounting" at bounding box center [232, 297] width 12 height 12
checkbox input "true"
click at [233, 325] on div "Alternative Financing (e.g. crowd-sourcing)" at bounding box center [386, 318] width 321 height 19
click at [232, 314] on input "Alternative Financing (e.g. crowd-sourcing)" at bounding box center [232, 316] width 12 height 12
checkbox input "false"
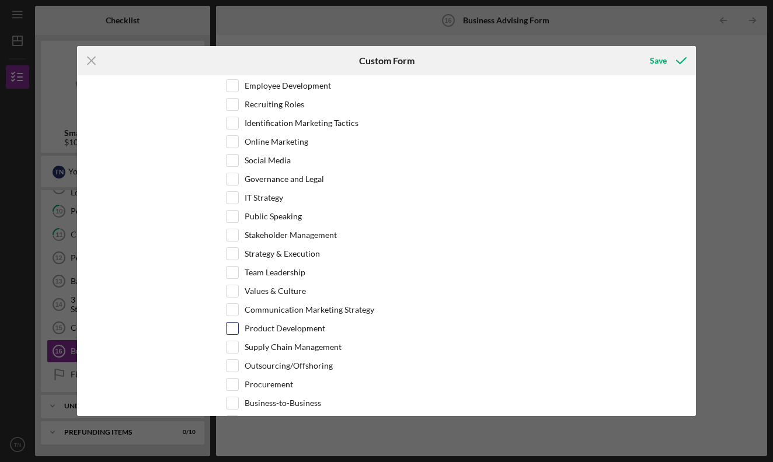
scroll to position [506, 0]
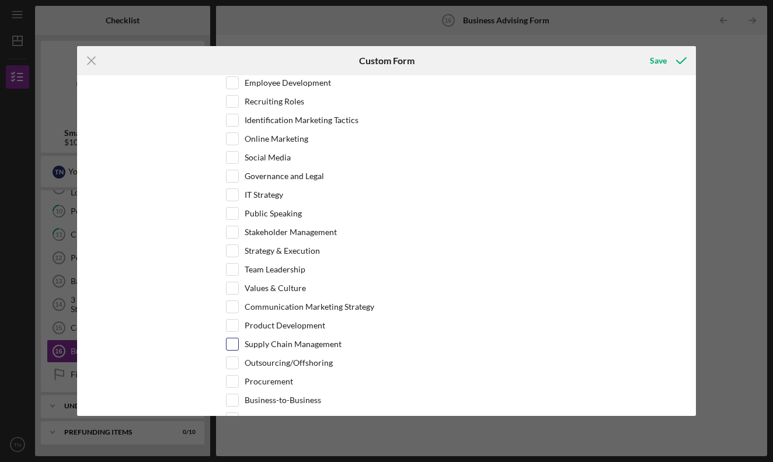
click at [233, 348] on input "Supply Chain Management" at bounding box center [232, 345] width 12 height 12
checkbox input "true"
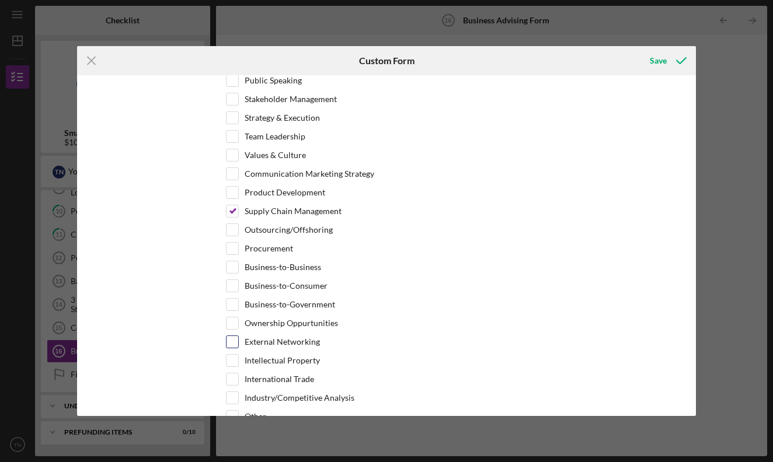
scroll to position [633, 0]
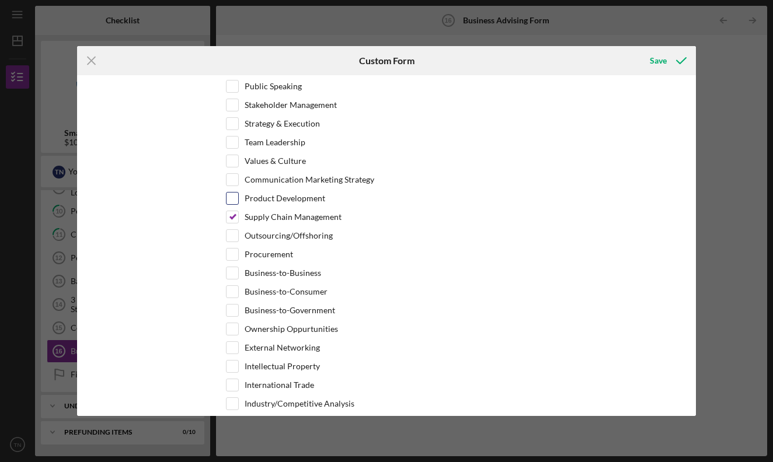
click at [235, 205] on div "Product Development" at bounding box center [386, 201] width 321 height 19
click at [236, 192] on div at bounding box center [232, 198] width 13 height 13
click at [230, 198] on input "Product Development" at bounding box center [232, 199] width 12 height 12
checkbox input "true"
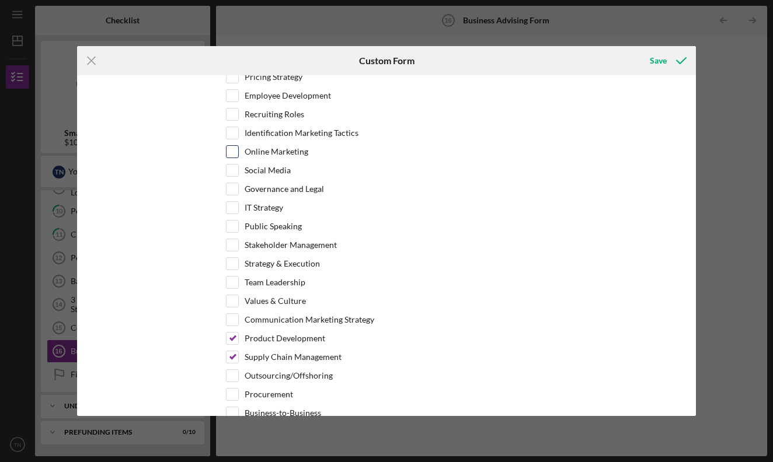
scroll to position [479, 0]
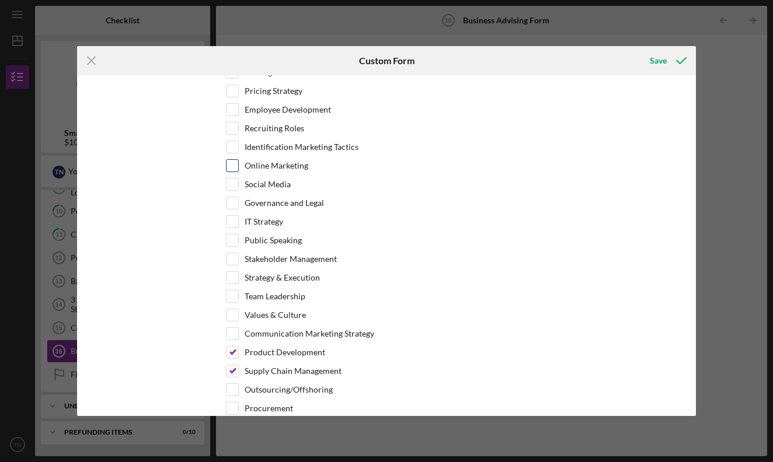
click at [235, 167] on input "Online Marketing" at bounding box center [232, 166] width 12 height 12
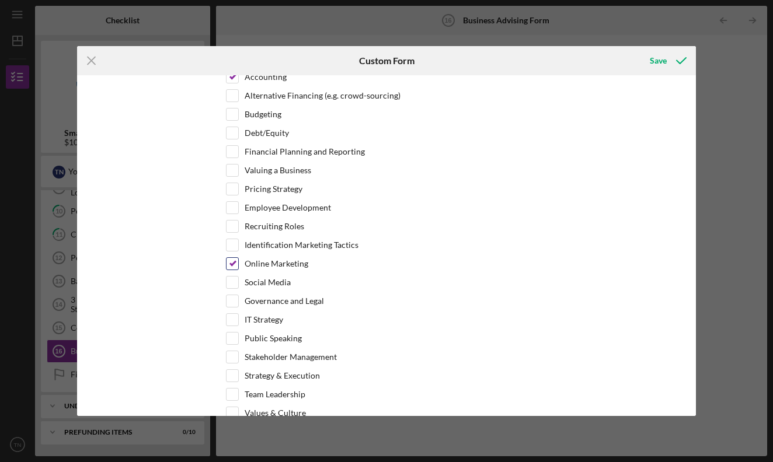
scroll to position [369, 0]
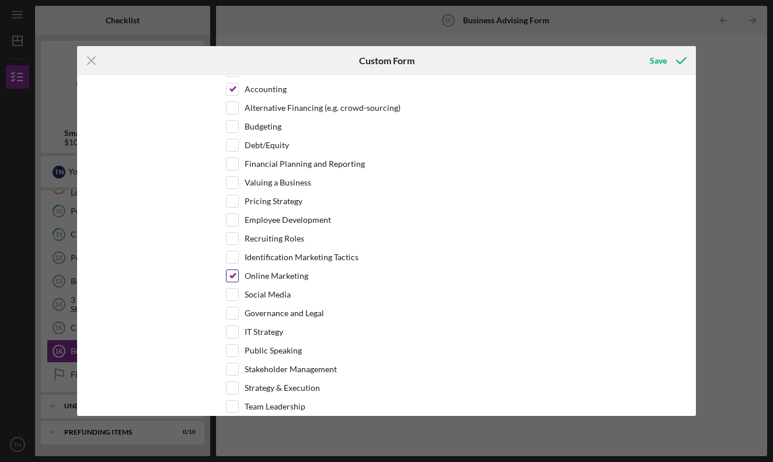
click at [229, 273] on input "Online Marketing" at bounding box center [232, 276] width 12 height 12
checkbox input "false"
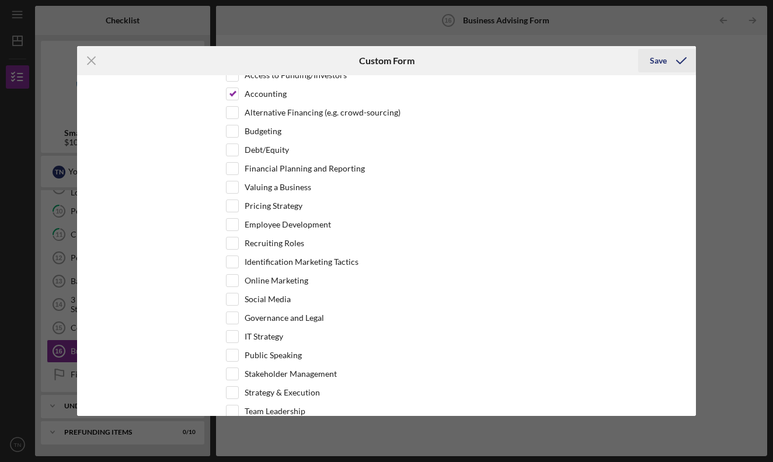
click at [657, 64] on div "Save" at bounding box center [658, 60] width 17 height 23
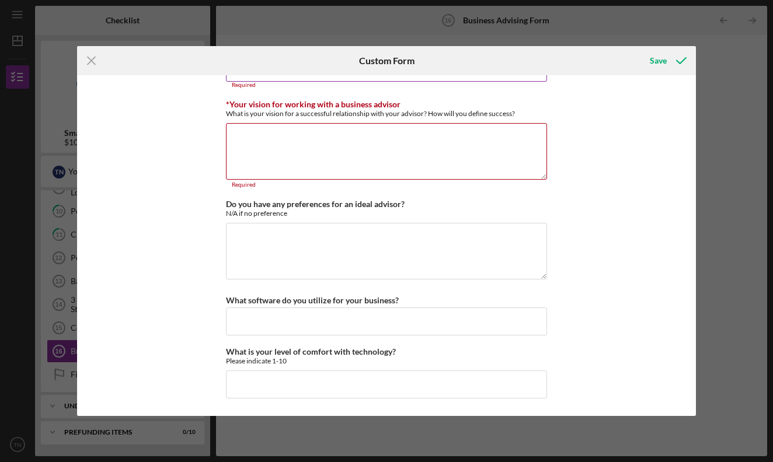
scroll to position [1056, 0]
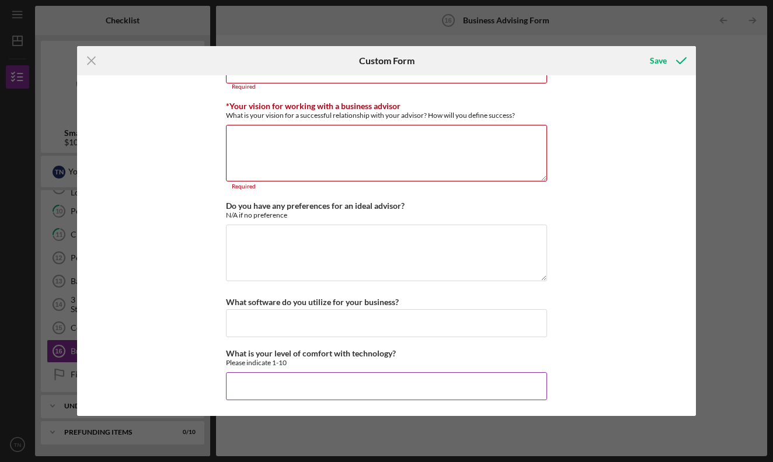
click at [313, 385] on input "What is your level of comfort with technology?" at bounding box center [386, 386] width 321 height 28
type input "1"
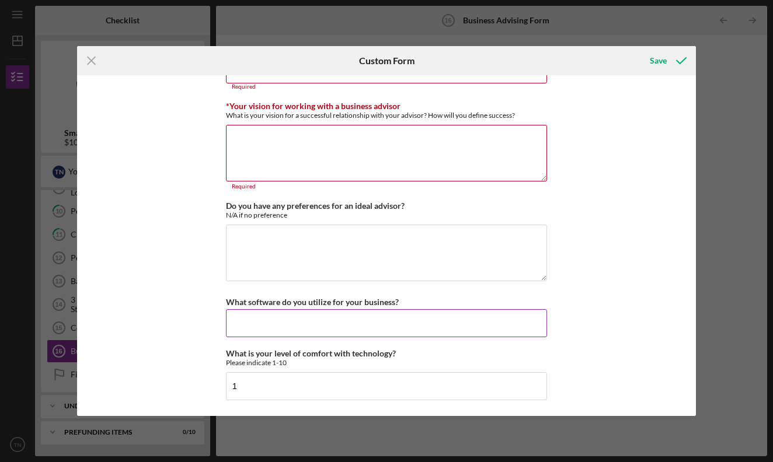
click at [316, 316] on input "What software do you utilize for your business?" at bounding box center [386, 323] width 321 height 28
type input "W"
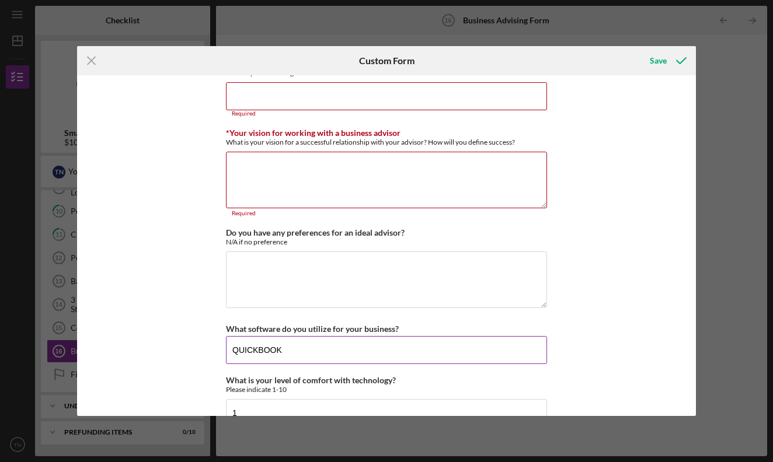
scroll to position [1027, 0]
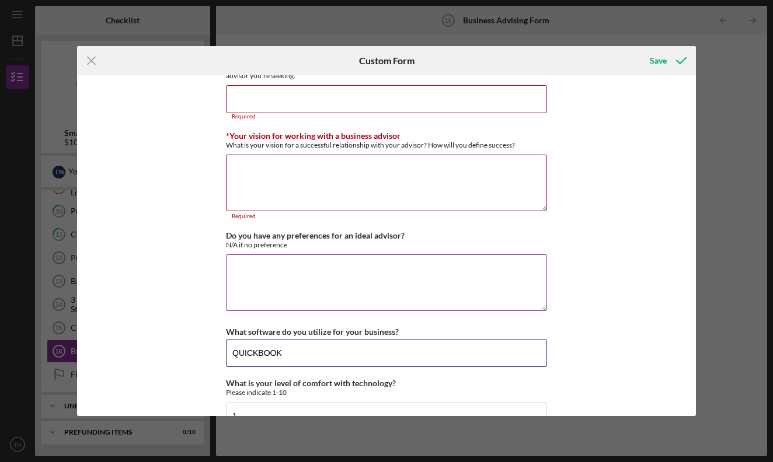
type input "QUICKBOOK"
click at [316, 280] on textarea "Do you have any preferences for an ideal advisor?" at bounding box center [386, 282] width 321 height 56
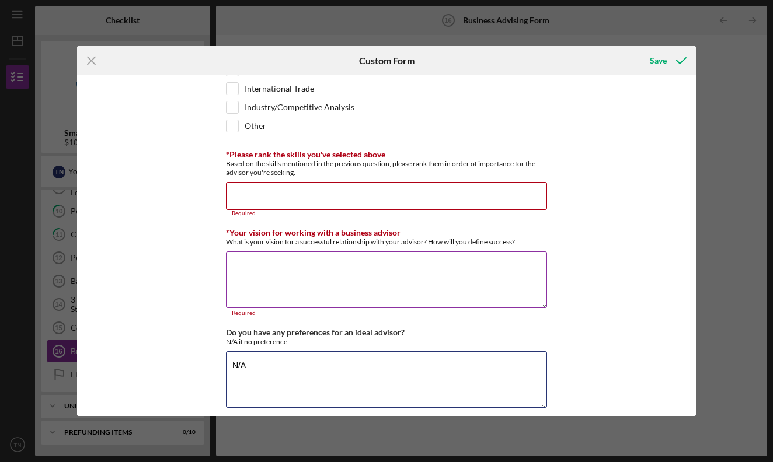
scroll to position [929, 0]
type textarea "N/A"
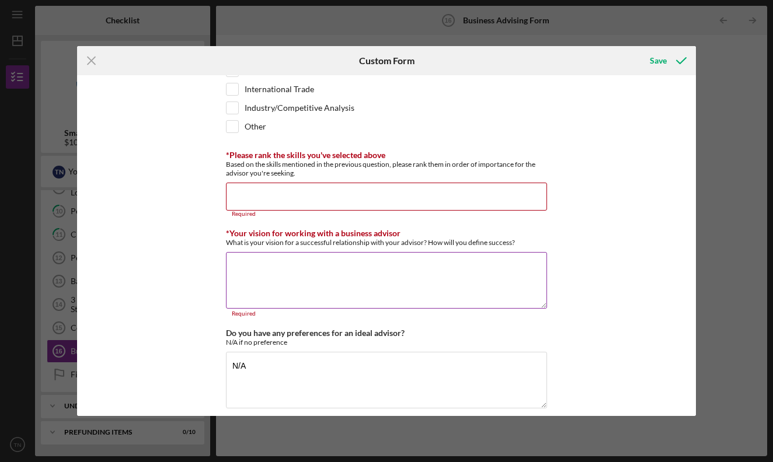
click at [330, 265] on textarea "*Your vision for working with a business advisor" at bounding box center [386, 280] width 321 height 56
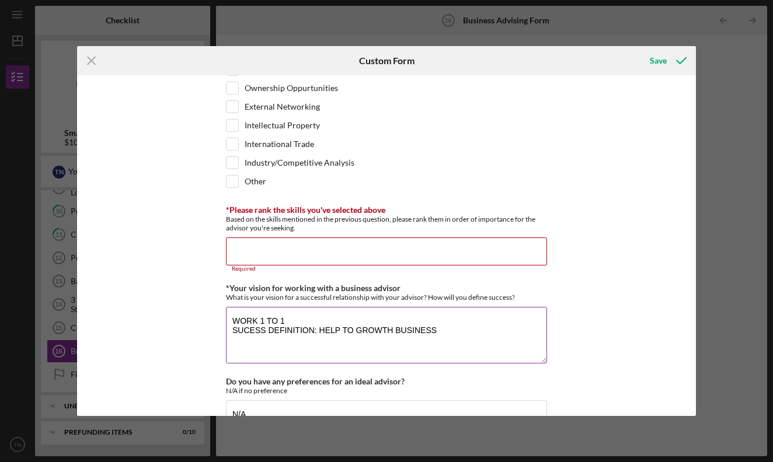
scroll to position [857, 0]
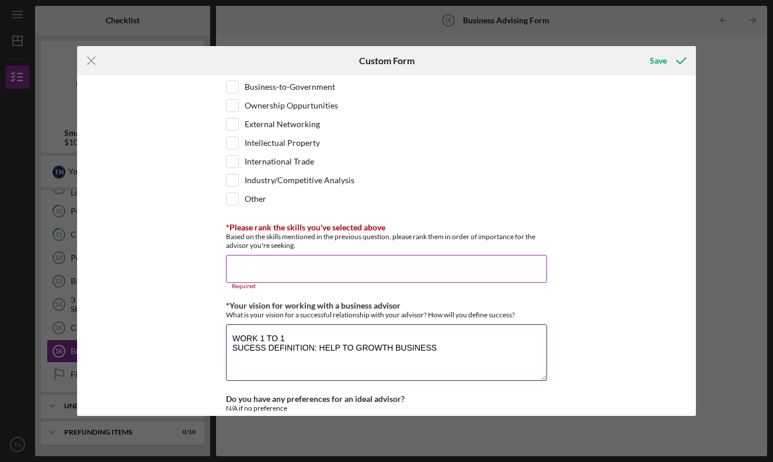
type textarea "WORK 1 TO 1 SUCESS DEFINITION: HELP TO GROWTH BUSINESS"
click at [315, 260] on input "*Please rank the skills you've selected above" at bounding box center [386, 269] width 321 height 28
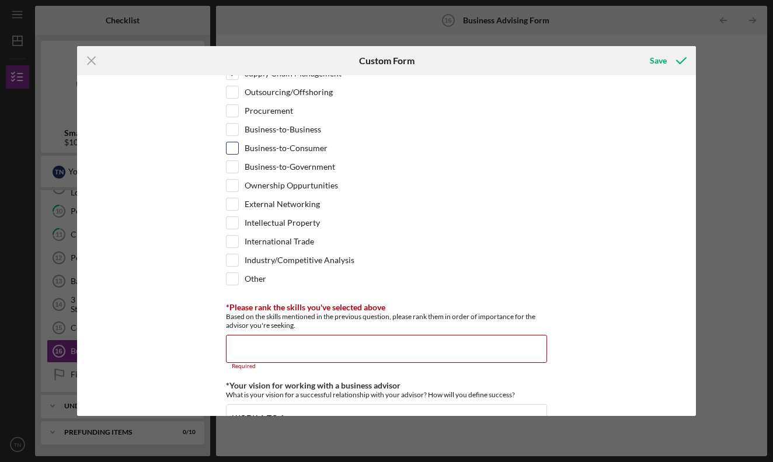
scroll to position [799, 0]
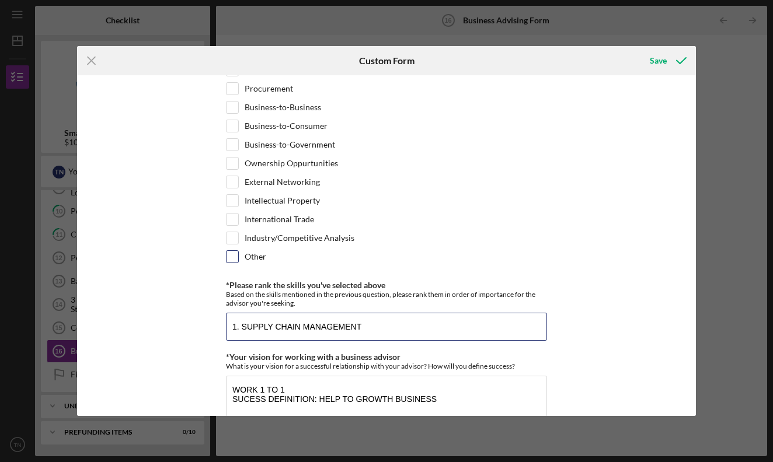
type input "1. SUPPLY CHAIN MANAGEMENT"
click at [666, 61] on button "Save" at bounding box center [667, 60] width 58 height 23
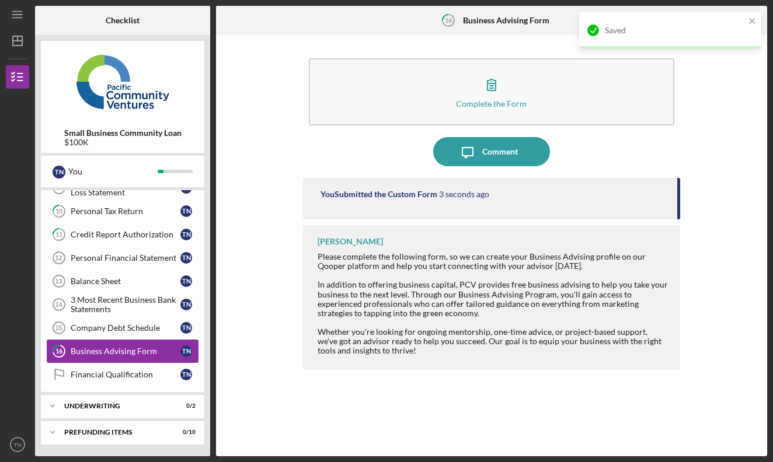
click at [110, 354] on div "Business Advising Form" at bounding box center [126, 351] width 110 height 9
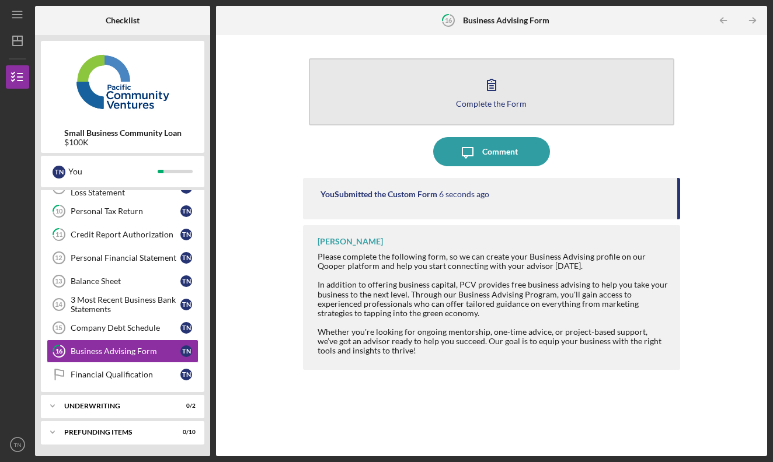
click at [443, 103] on button "Complete the Form Form" at bounding box center [492, 91] width 366 height 67
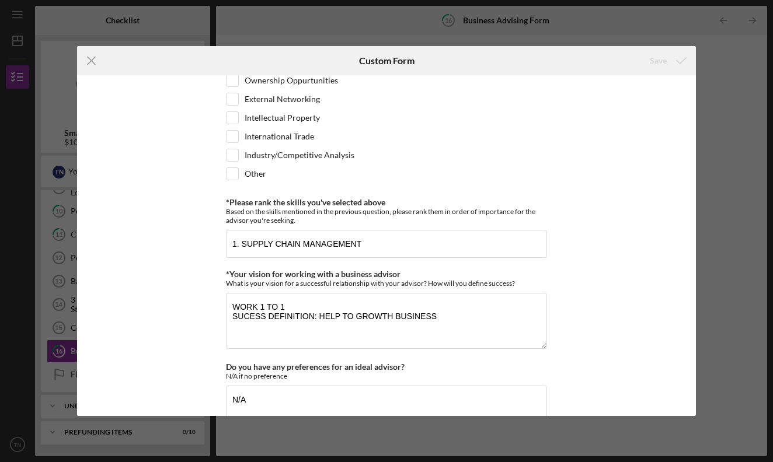
scroll to position [877, 0]
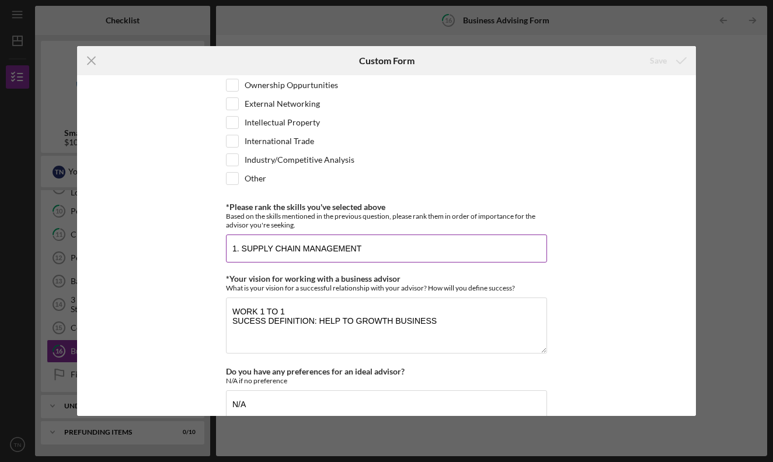
click at [402, 247] on input "1. SUPPLY CHAIN MANAGEMENT" at bounding box center [386, 249] width 321 height 28
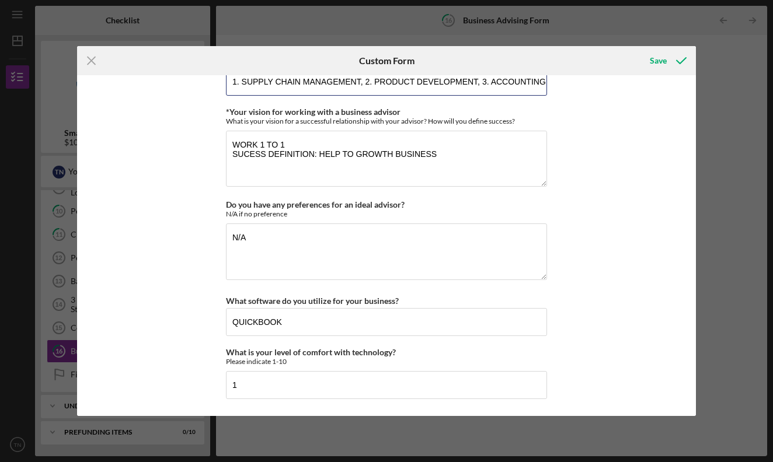
scroll to position [1044, 0]
type input "1. SUPPLY CHAIN MANAGEMENT, 2. PRODUCT DEVELOPMENT, 3. ACCOUNTING"
click at [656, 61] on div "Save" at bounding box center [658, 60] width 17 height 23
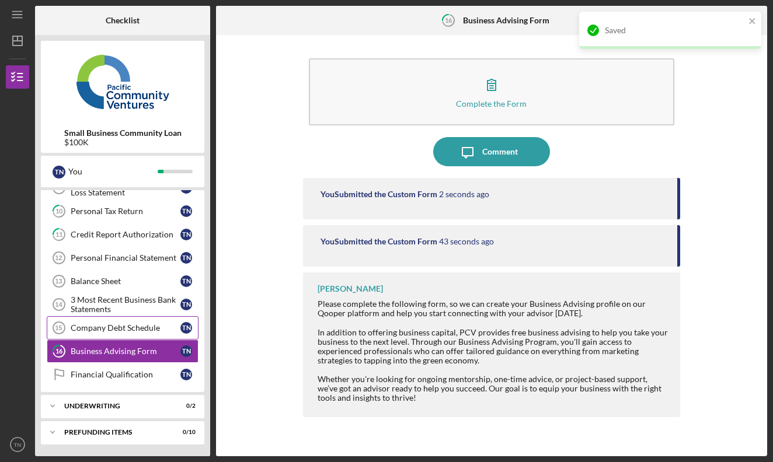
click at [136, 329] on div "Company Debt Schedule" at bounding box center [126, 327] width 110 height 9
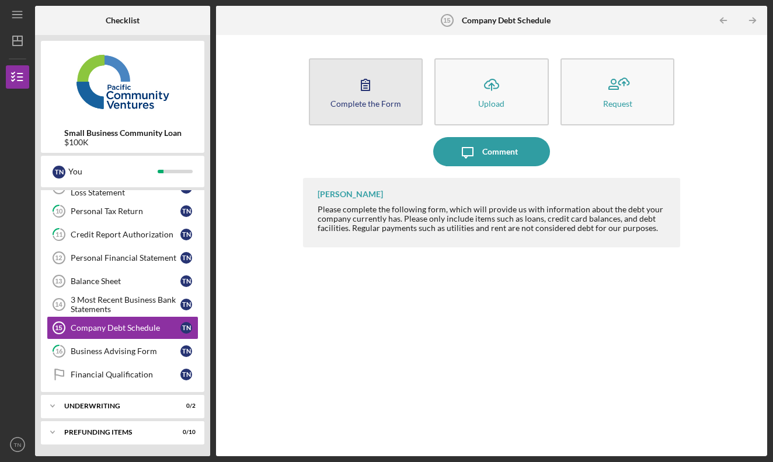
click at [381, 107] on div "Complete the Form" at bounding box center [365, 103] width 71 height 9
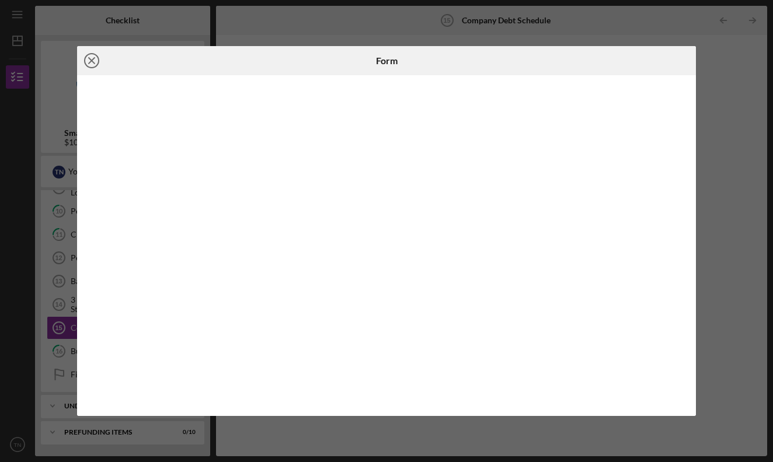
click at [92, 61] on line at bounding box center [92, 61] width 6 height 6
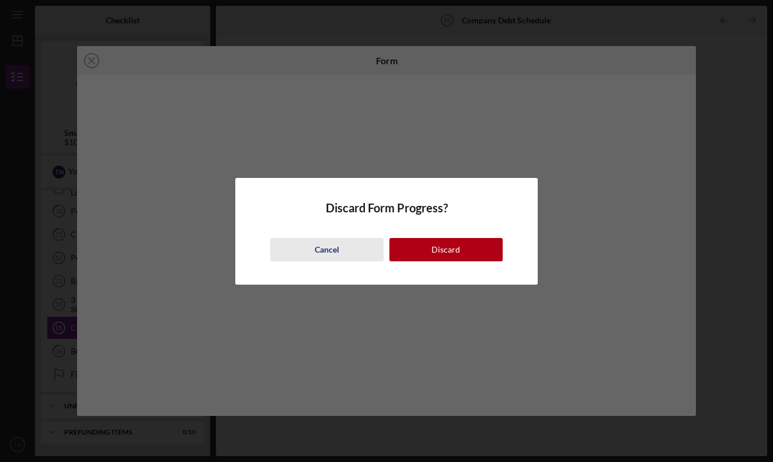
click at [322, 252] on div "Cancel" at bounding box center [327, 249] width 25 height 23
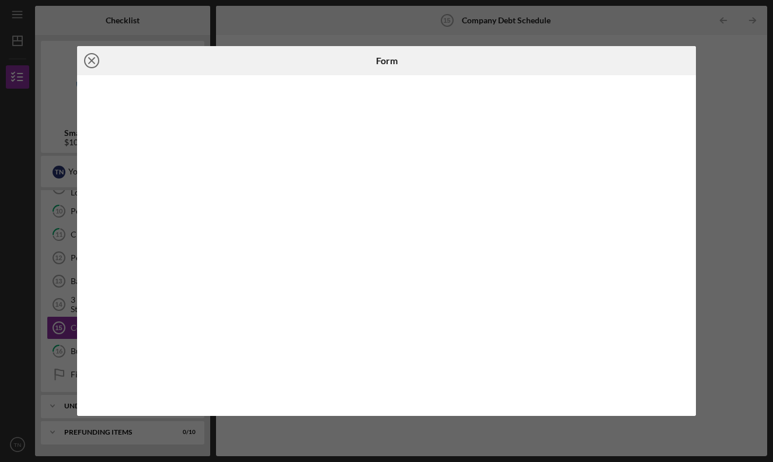
click at [90, 64] on icon "Icon/Close" at bounding box center [91, 60] width 29 height 29
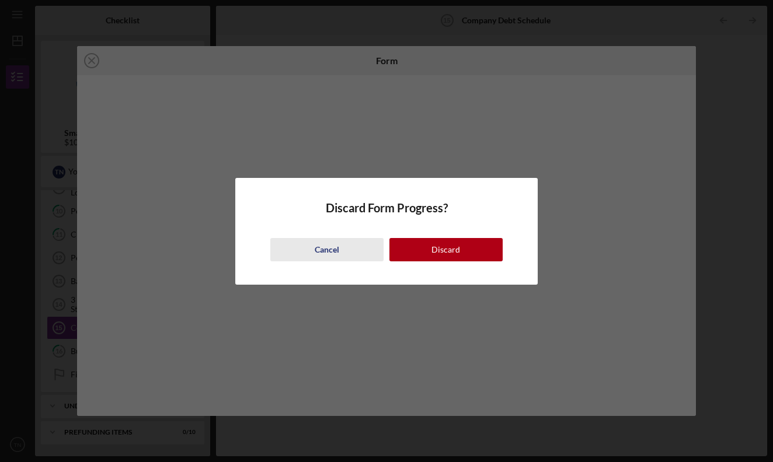
click at [328, 247] on div "Cancel" at bounding box center [327, 249] width 25 height 23
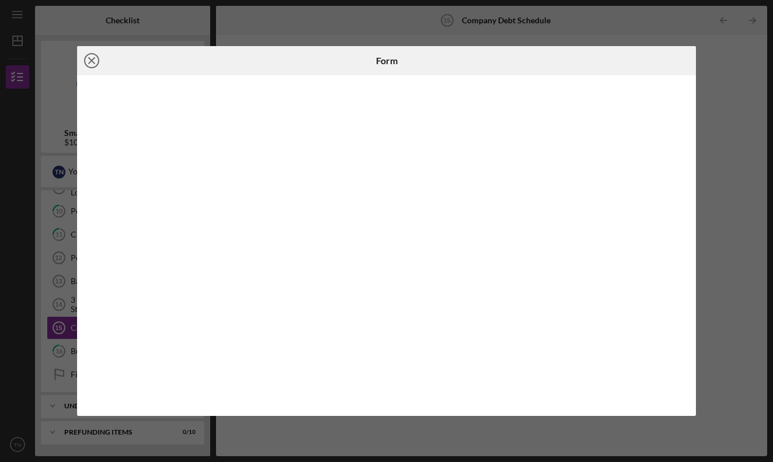
click at [92, 62] on icon "Icon/Close" at bounding box center [91, 60] width 29 height 29
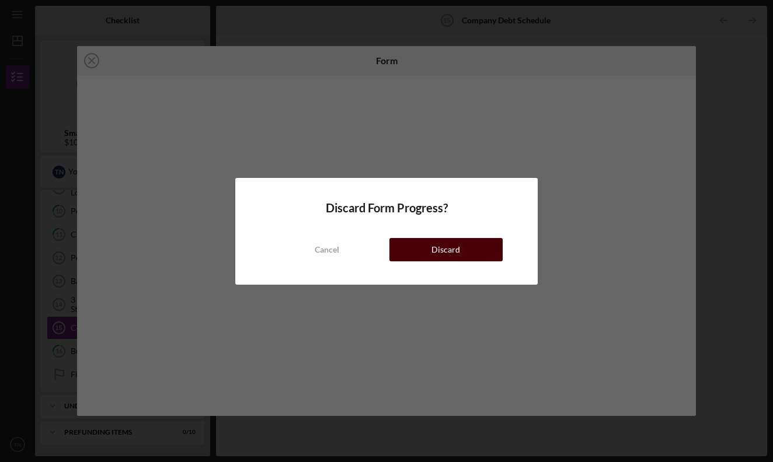
click at [466, 256] on button "Discard" at bounding box center [445, 249] width 113 height 23
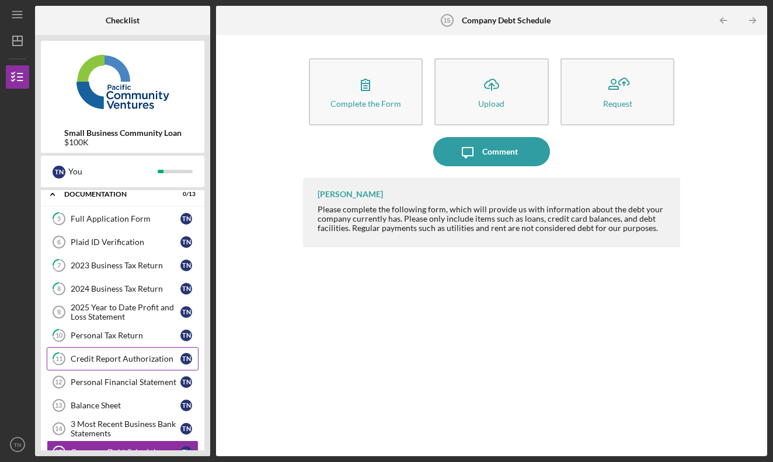
scroll to position [145, 0]
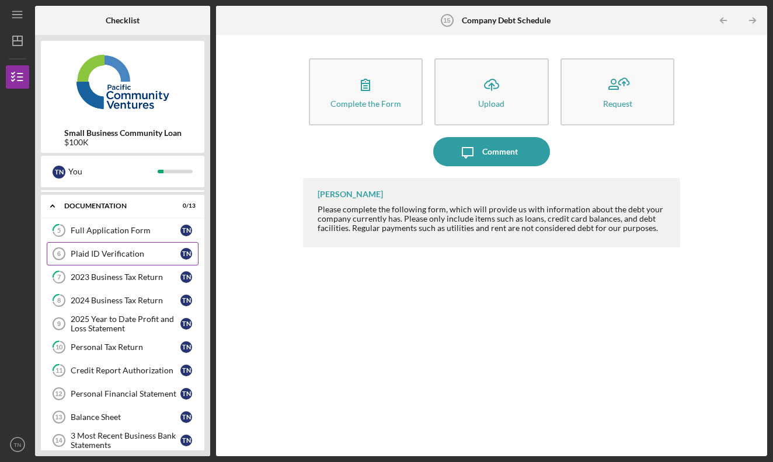
click at [120, 259] on link "Plaid ID Verification 6 Plaid ID Verification T N" at bounding box center [123, 253] width 152 height 23
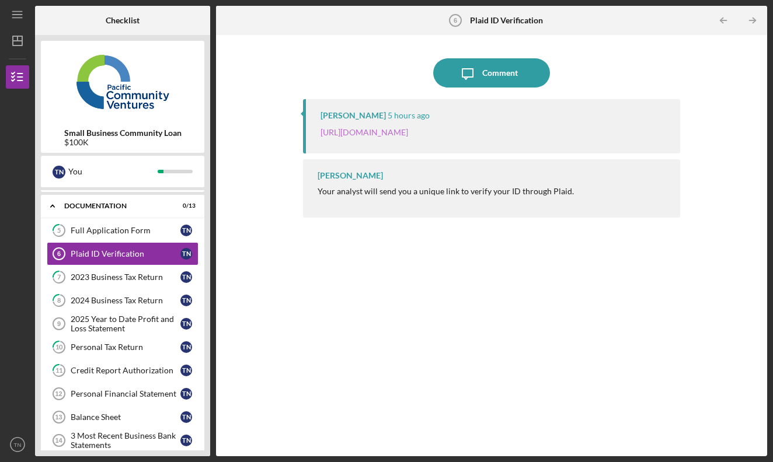
click at [395, 136] on link "[URL][DOMAIN_NAME]" at bounding box center [364, 132] width 88 height 10
